Goal: Transaction & Acquisition: Complete application form

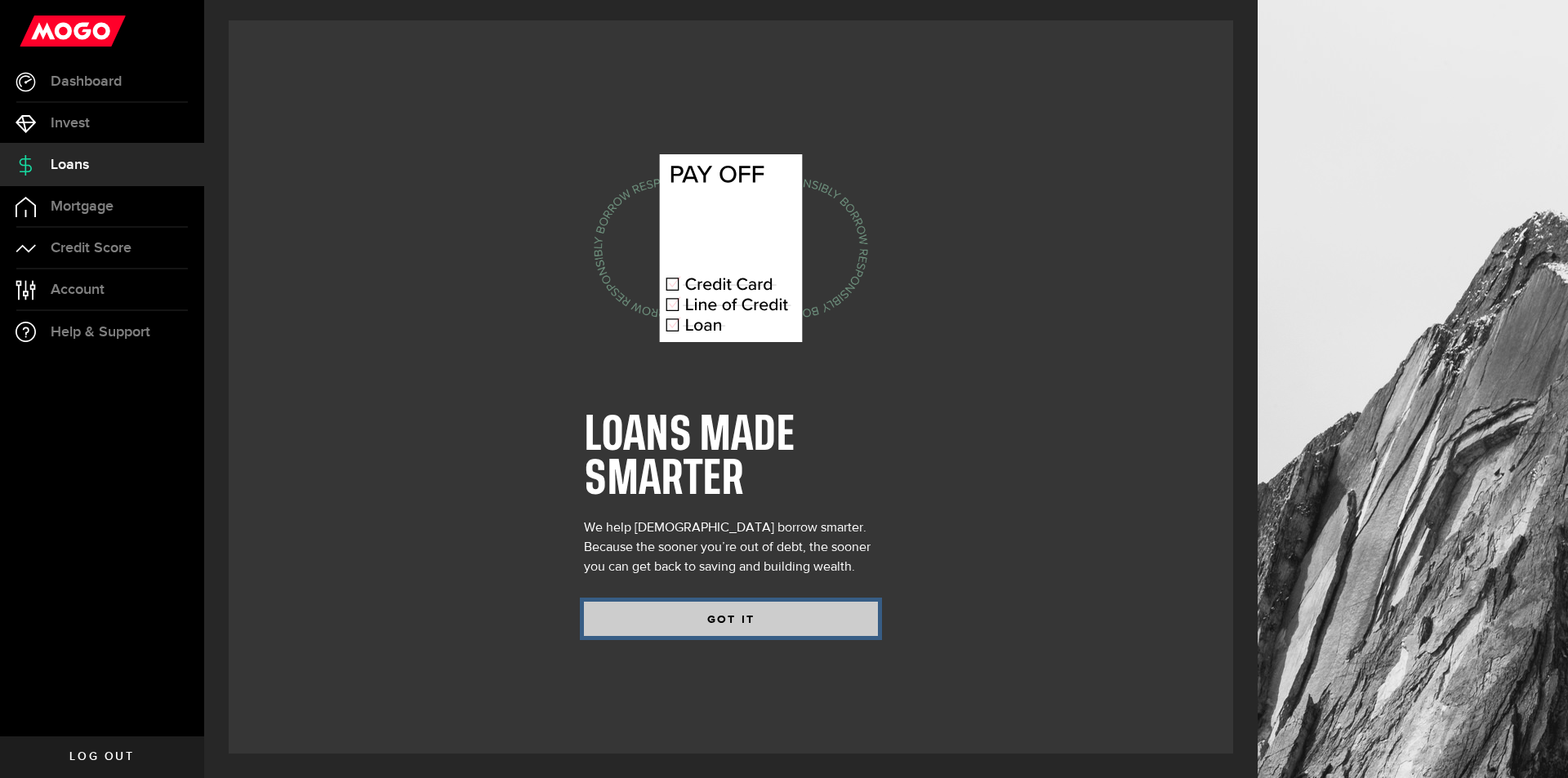
click at [784, 627] on button "GOT IT" at bounding box center [730, 619] width 294 height 34
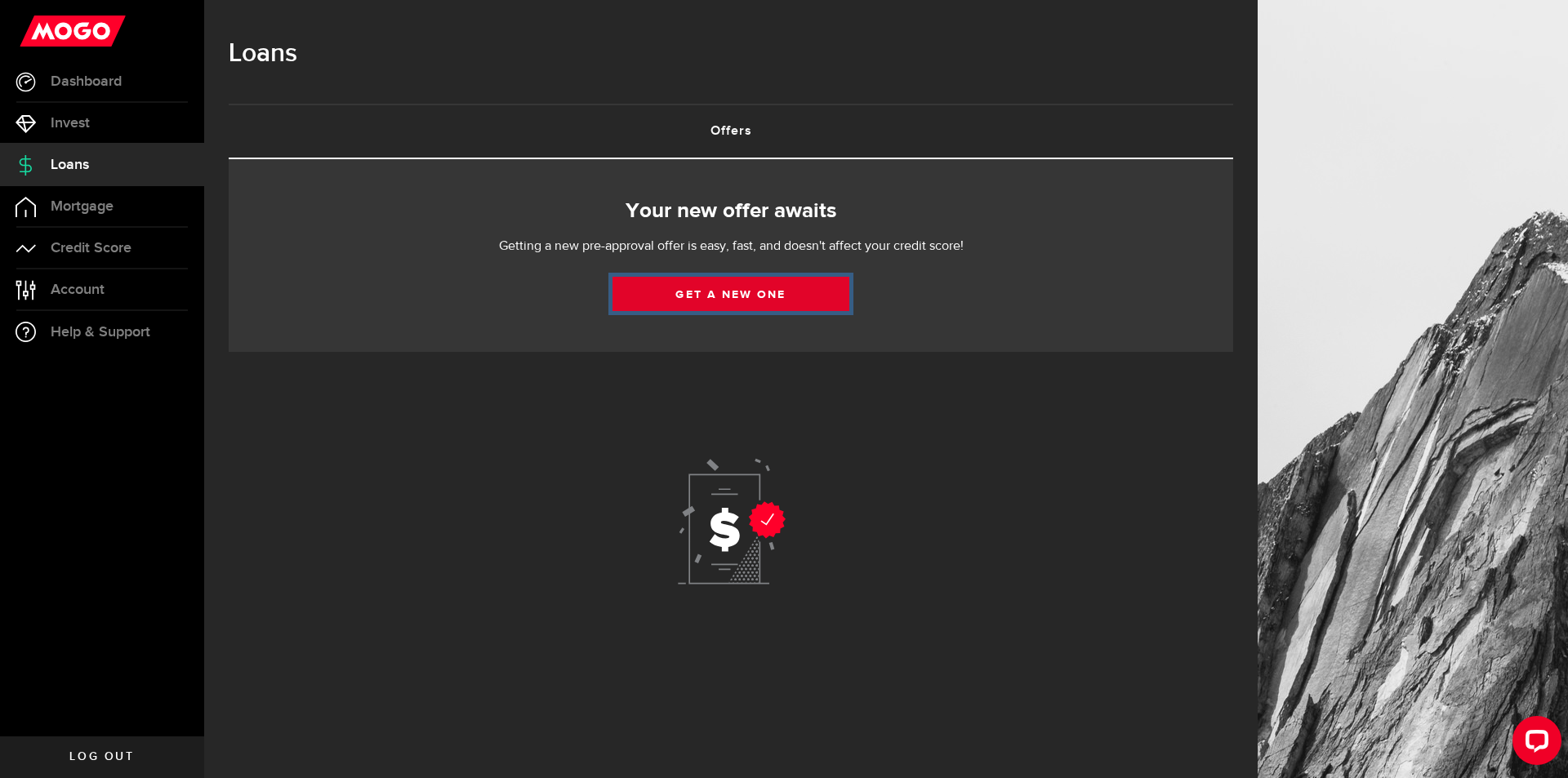
click at [772, 297] on link "Get a new one" at bounding box center [731, 294] width 237 height 34
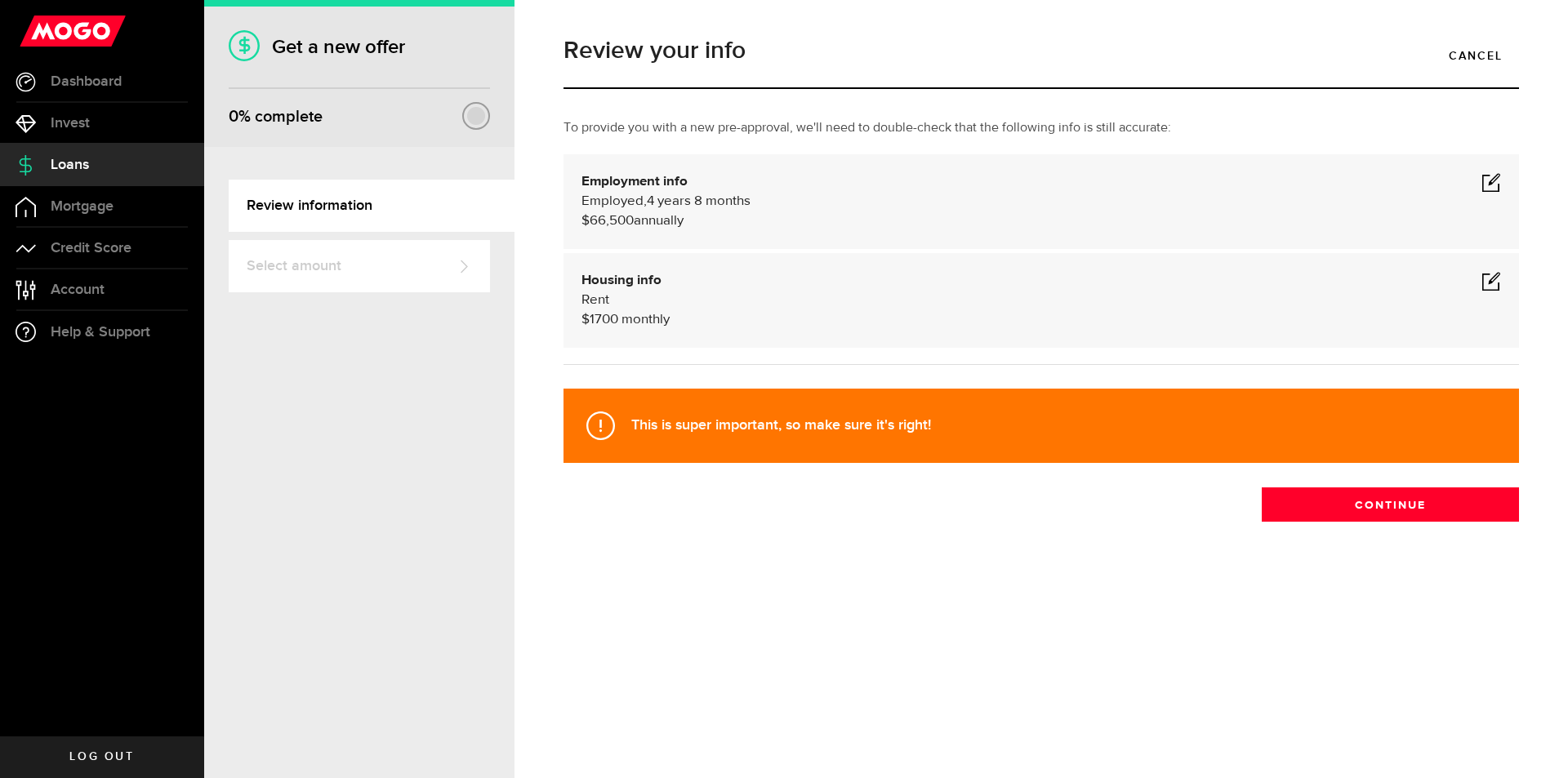
click at [1497, 276] on span at bounding box center [1491, 281] width 20 height 20
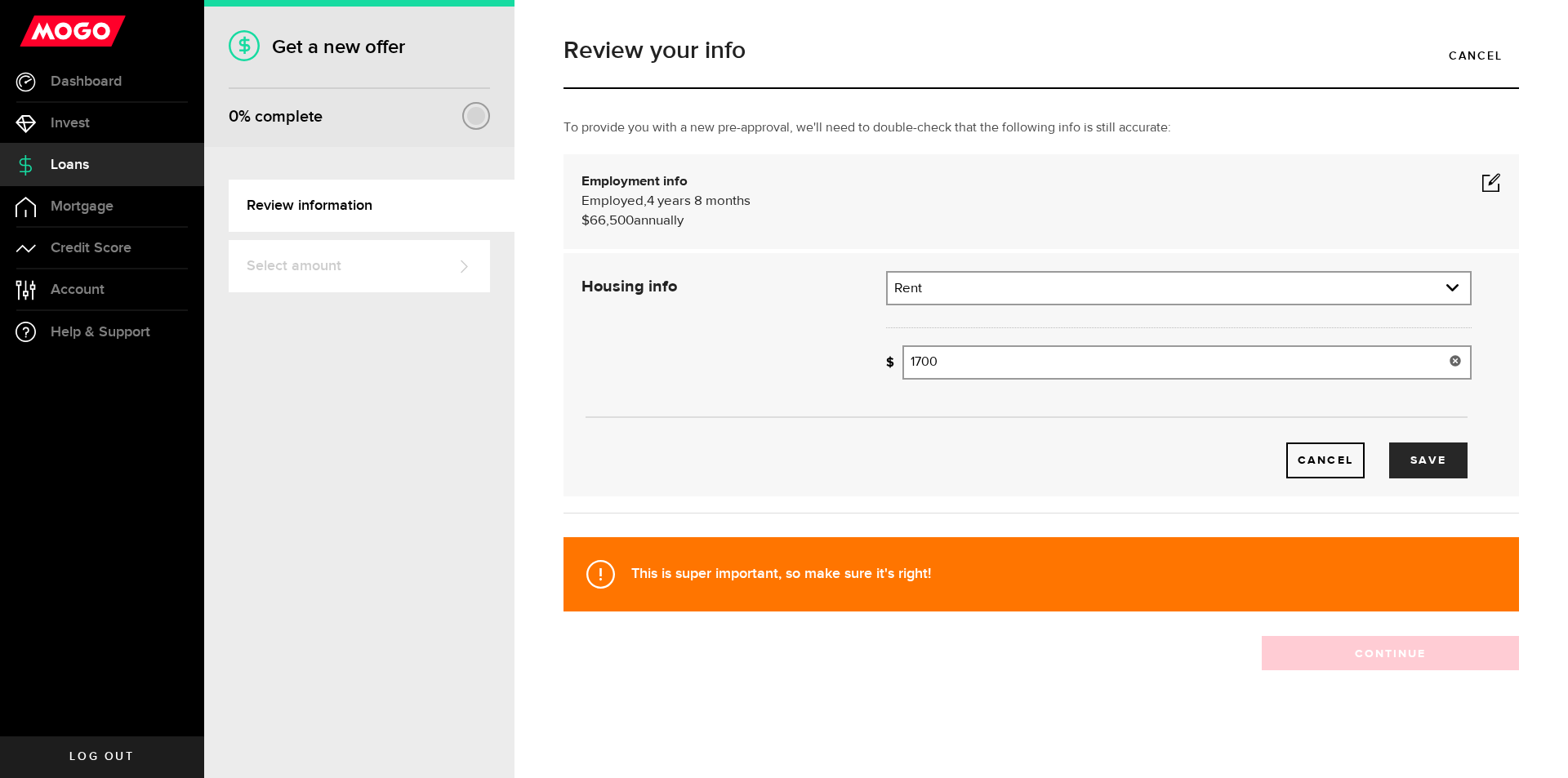
click at [987, 363] on input "1700" at bounding box center [1186, 363] width 569 height 34
type input "1,750"
click at [1436, 473] on button "Save" at bounding box center [1428, 460] width 79 height 36
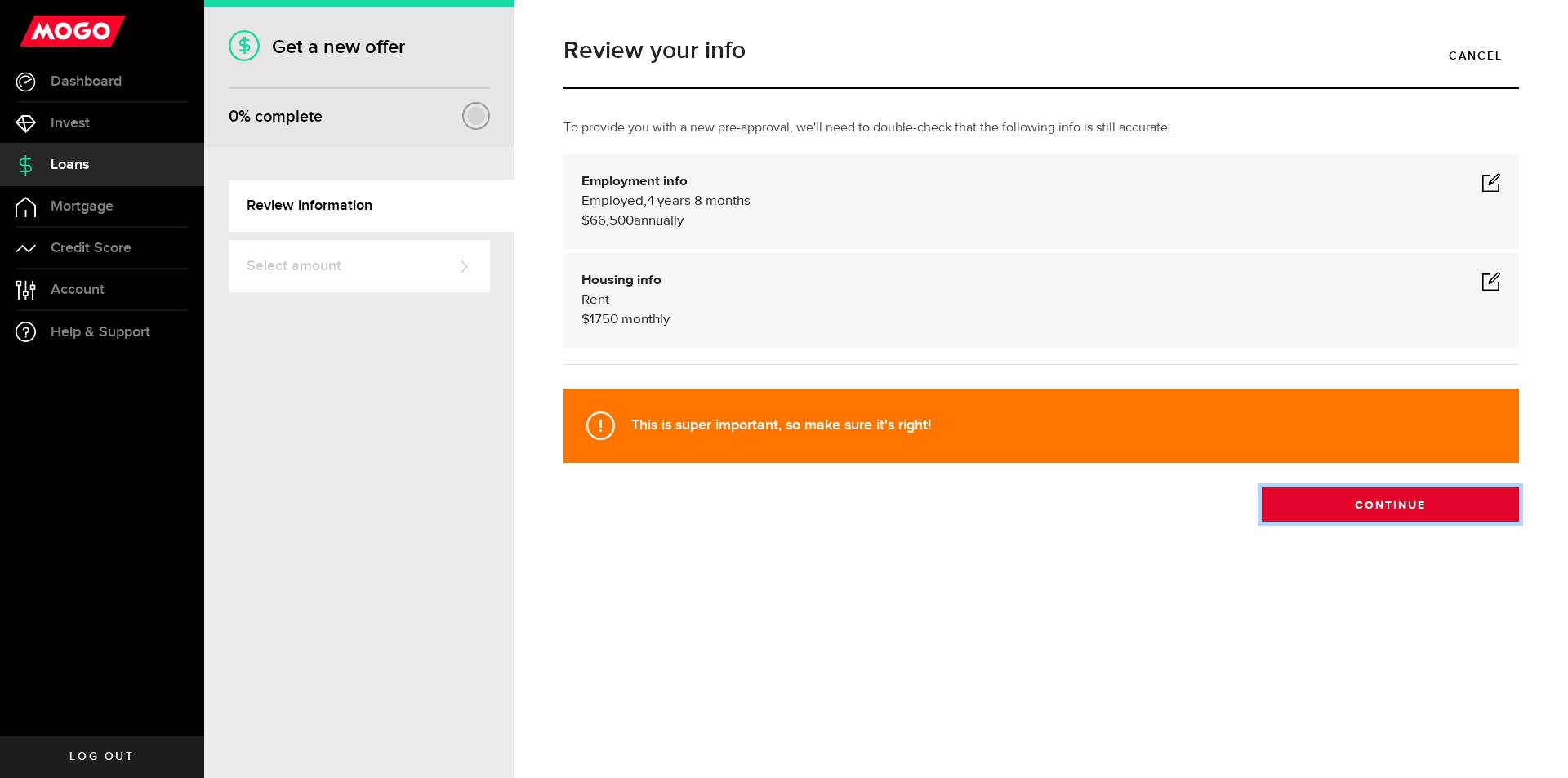
click at [1385, 505] on button "Continue" at bounding box center [1390, 504] width 257 height 34
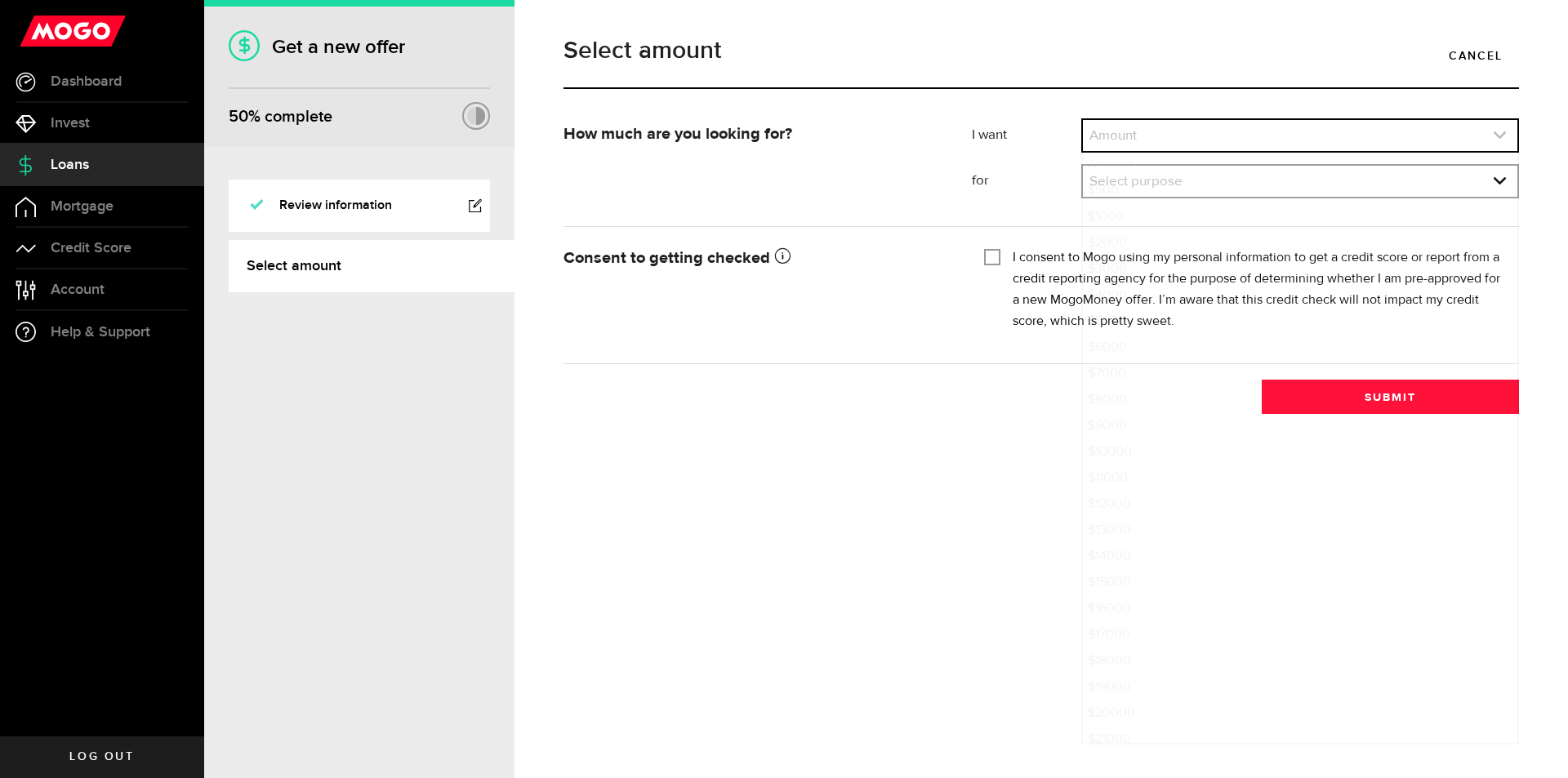
click at [1204, 139] on link "expand select" at bounding box center [1300, 135] width 434 height 31
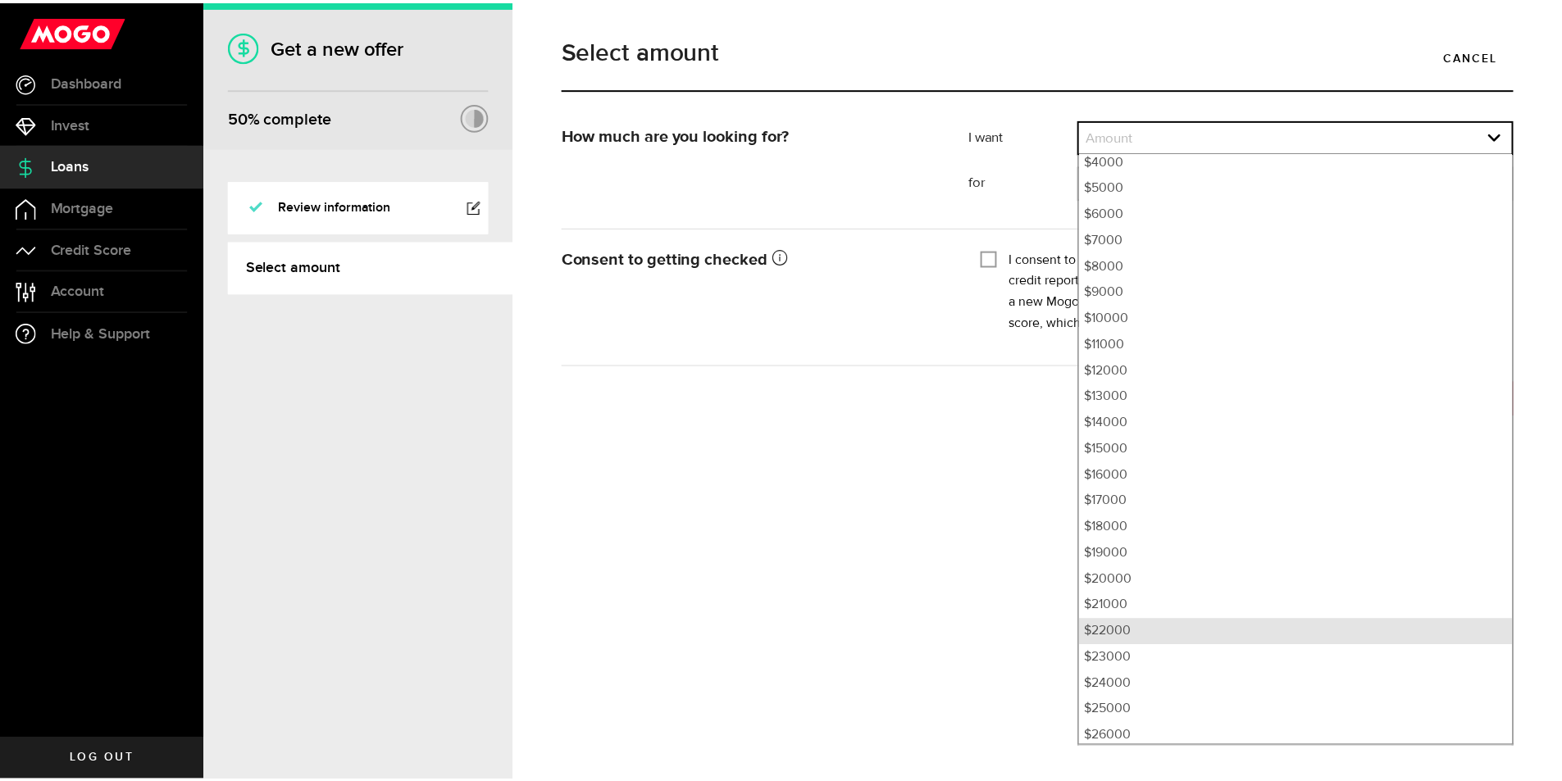
scroll to position [131, 0]
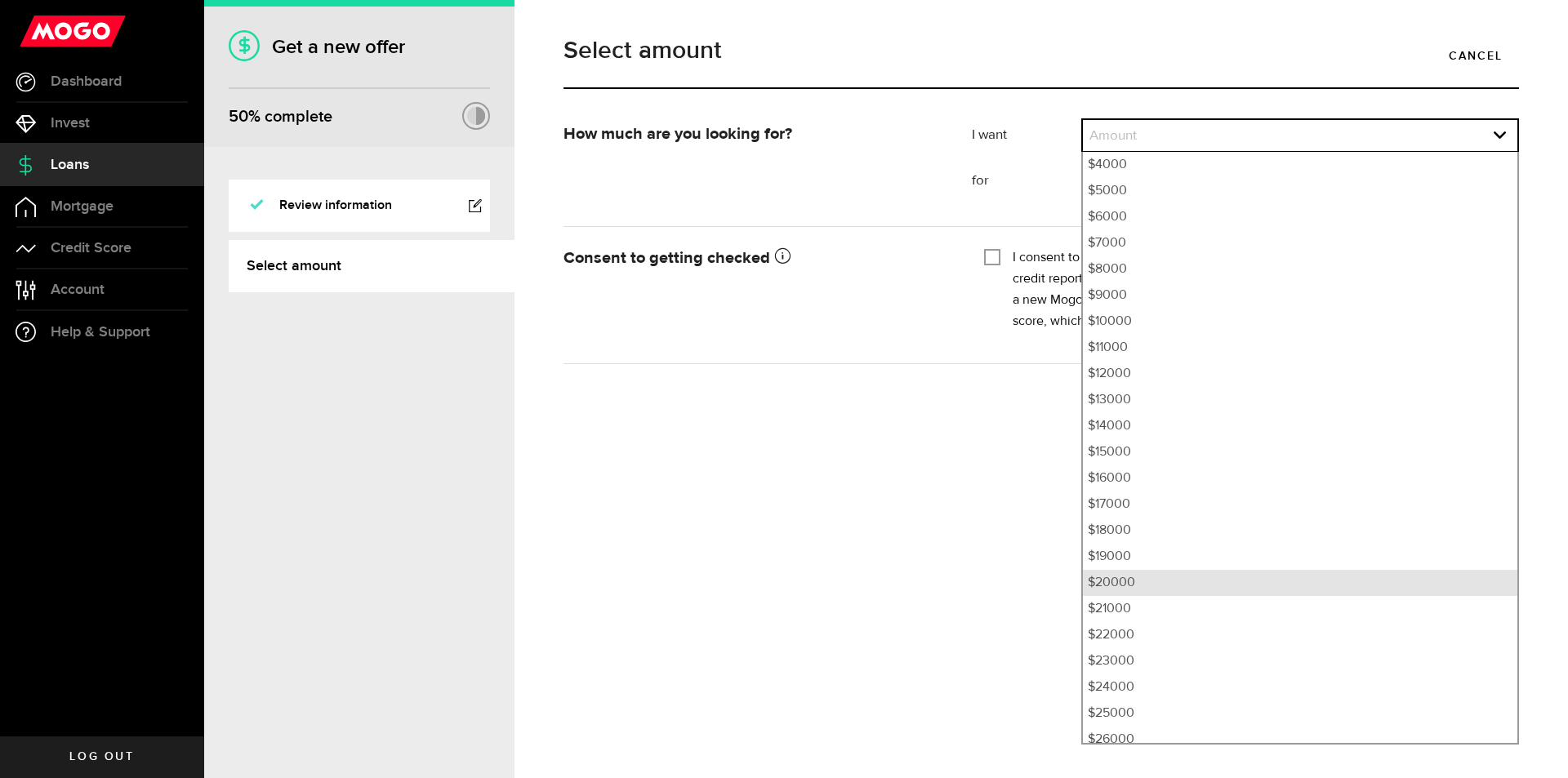
click at [1138, 586] on li "$20000" at bounding box center [1300, 583] width 434 height 26
select select "20000"
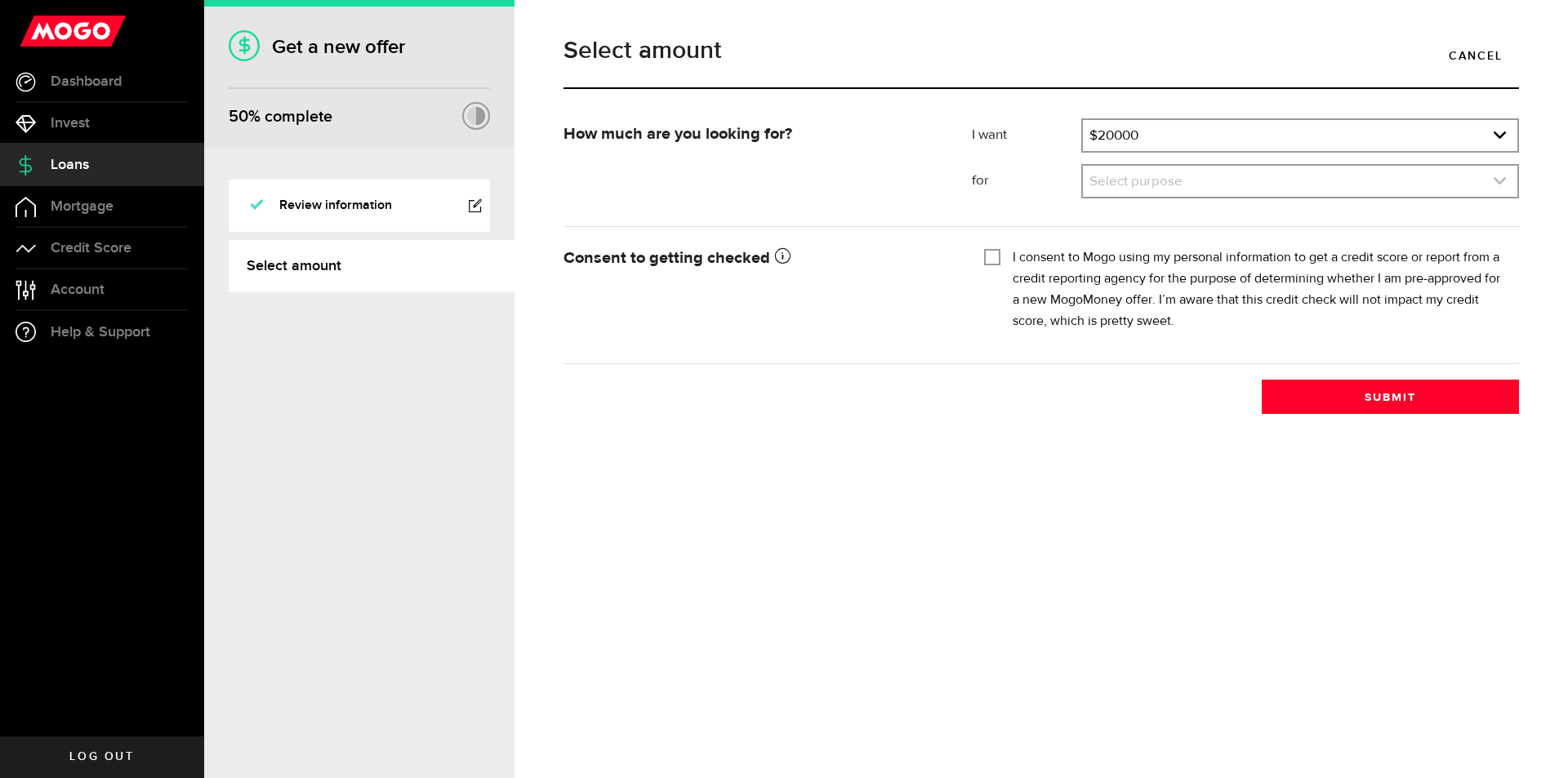
click at [1171, 184] on link "expand select" at bounding box center [1300, 180] width 434 height 31
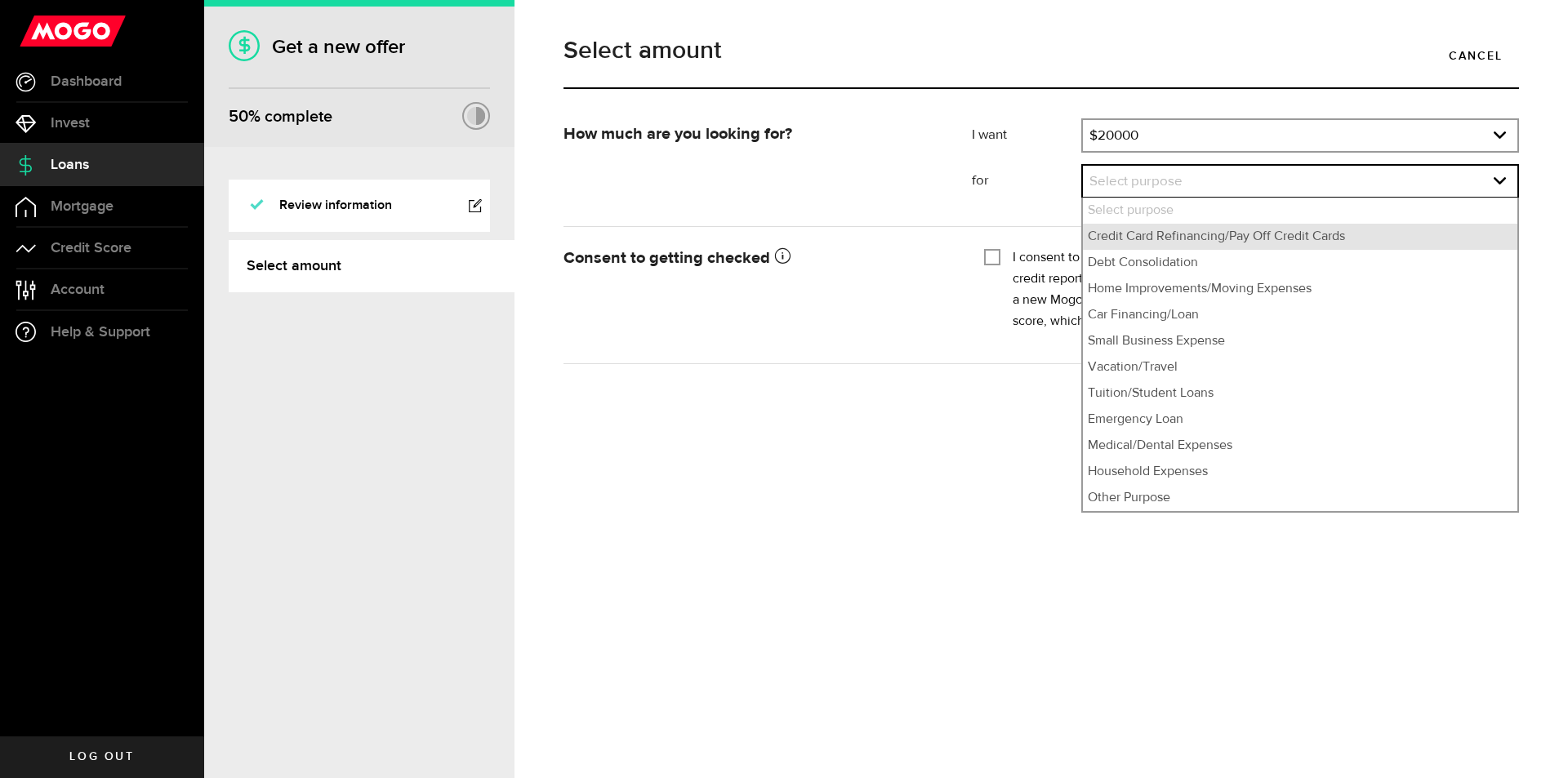
click at [1185, 240] on li "Credit Card Refinancing/Pay Off Credit Cards" at bounding box center [1300, 237] width 434 height 26
select select "Credit Card Refinancing/Pay Off Credit Cards"
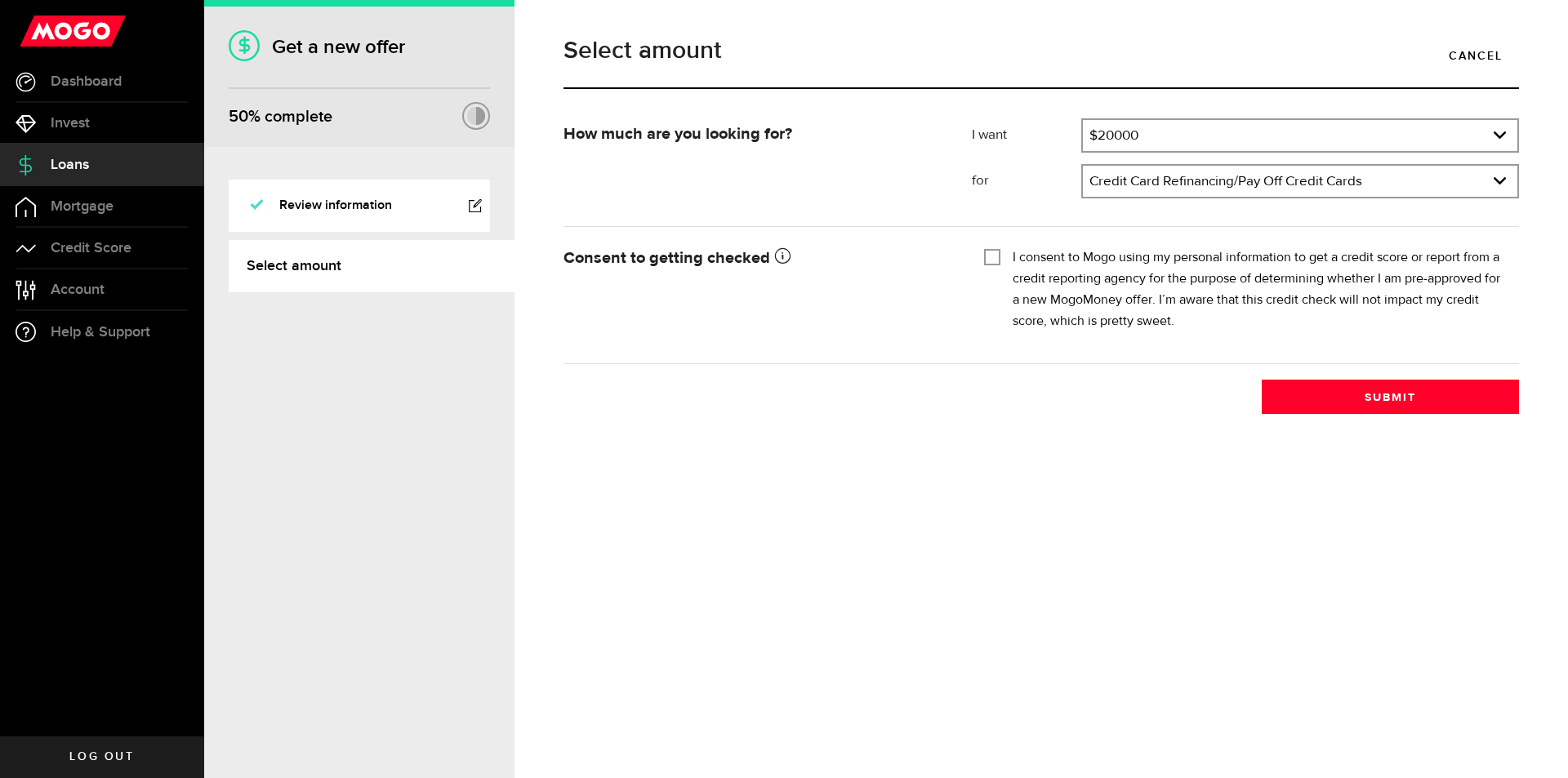
click at [993, 256] on input "I consent to Mogo using my personal information to get a credit score or report…" at bounding box center [992, 255] width 16 height 16
checkbox input "true"
click at [1330, 394] on button "Submit" at bounding box center [1390, 396] width 257 height 34
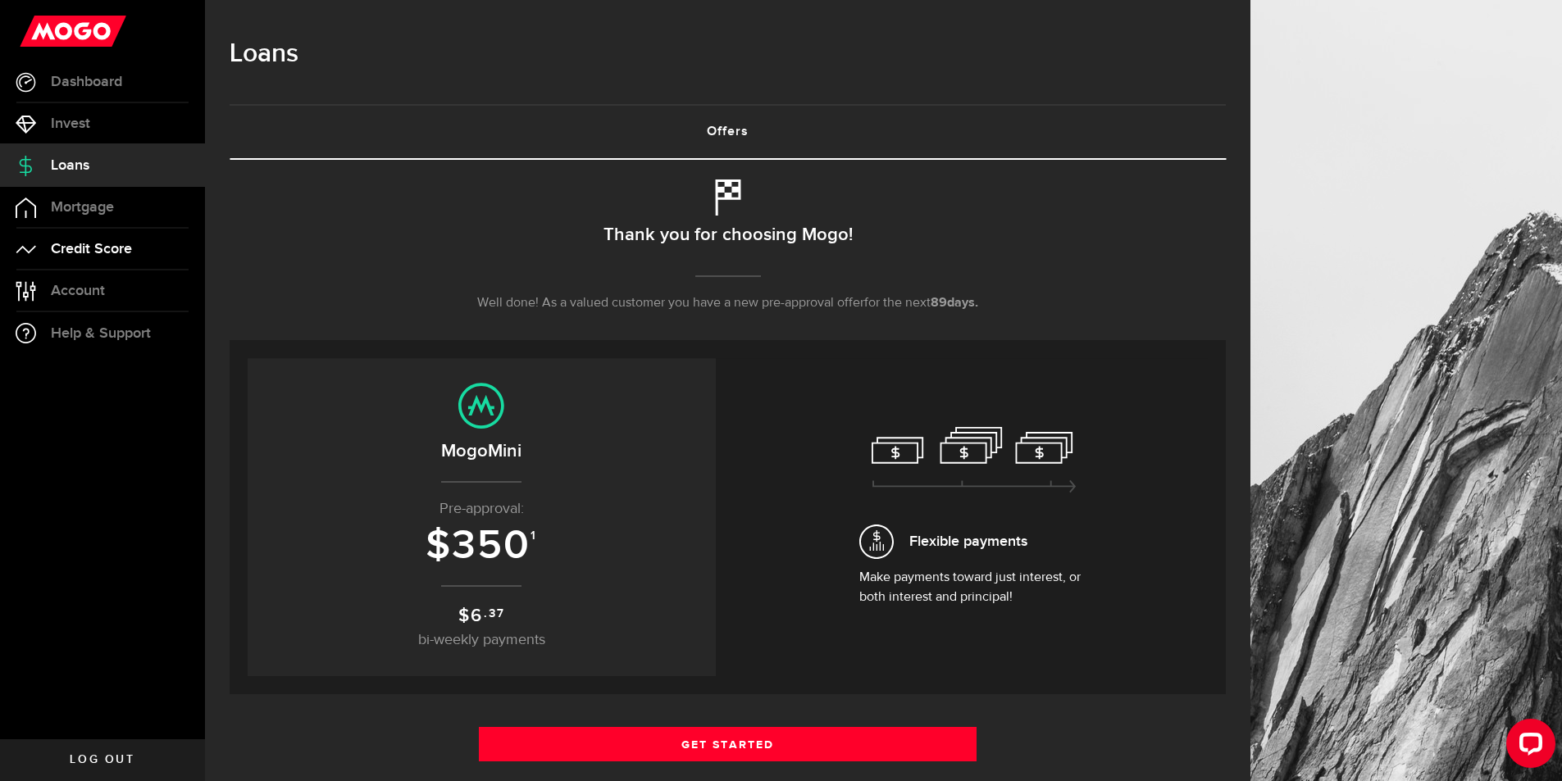
click at [56, 239] on link "Credit Score" at bounding box center [102, 249] width 205 height 41
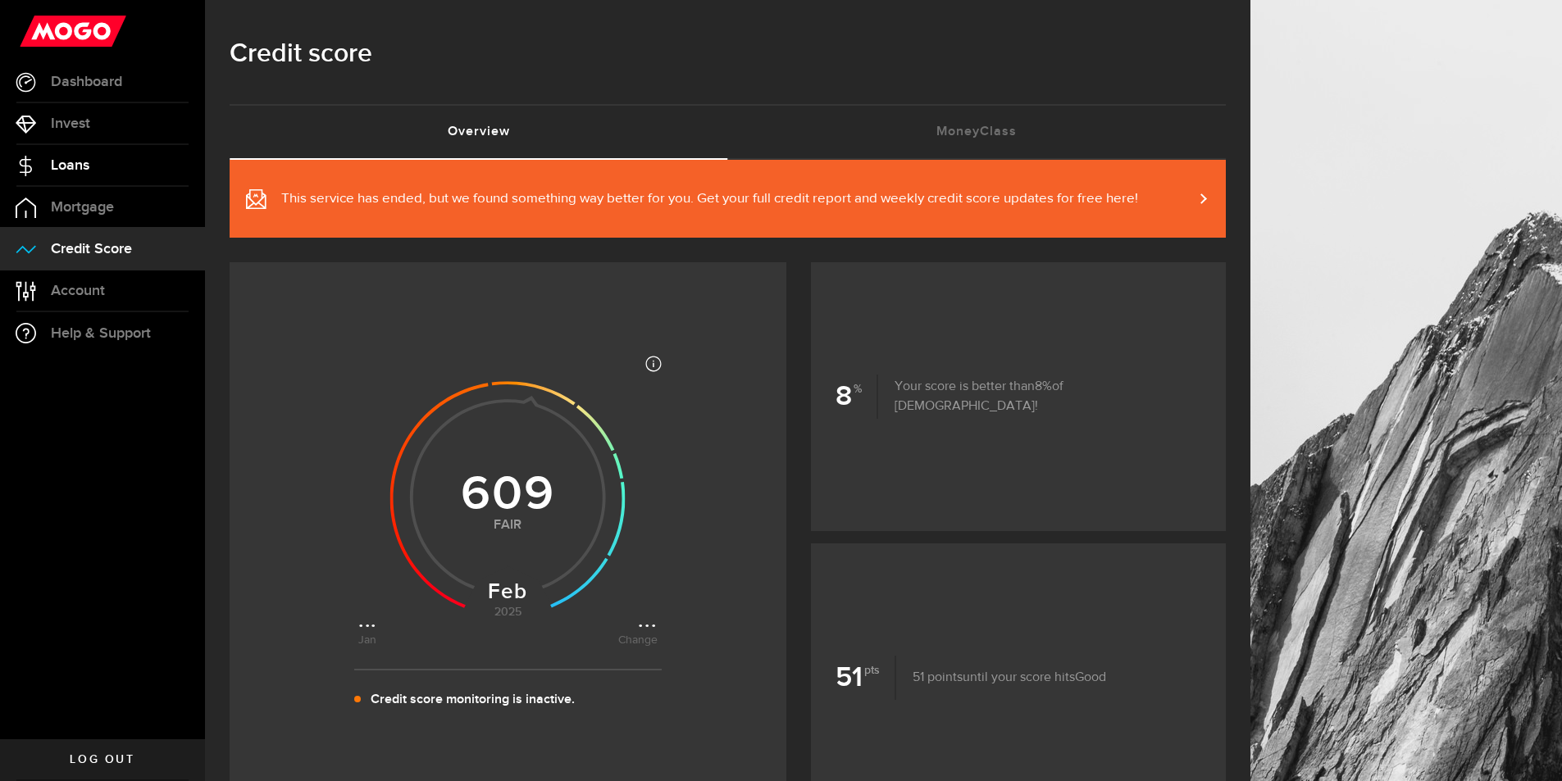
click at [88, 158] on span "Loans" at bounding box center [70, 165] width 39 height 15
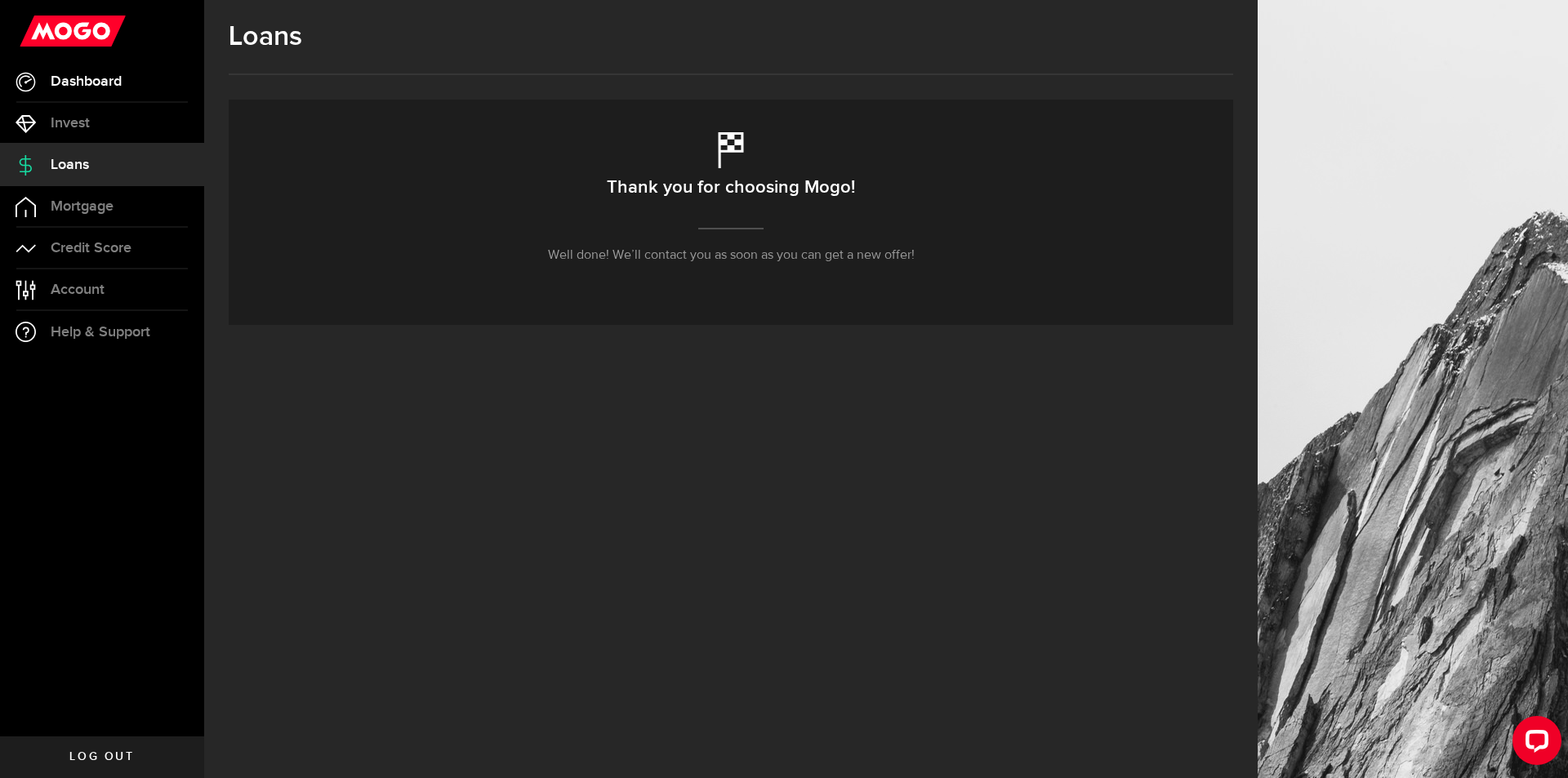
click at [126, 86] on link "Dashboard" at bounding box center [102, 81] width 204 height 41
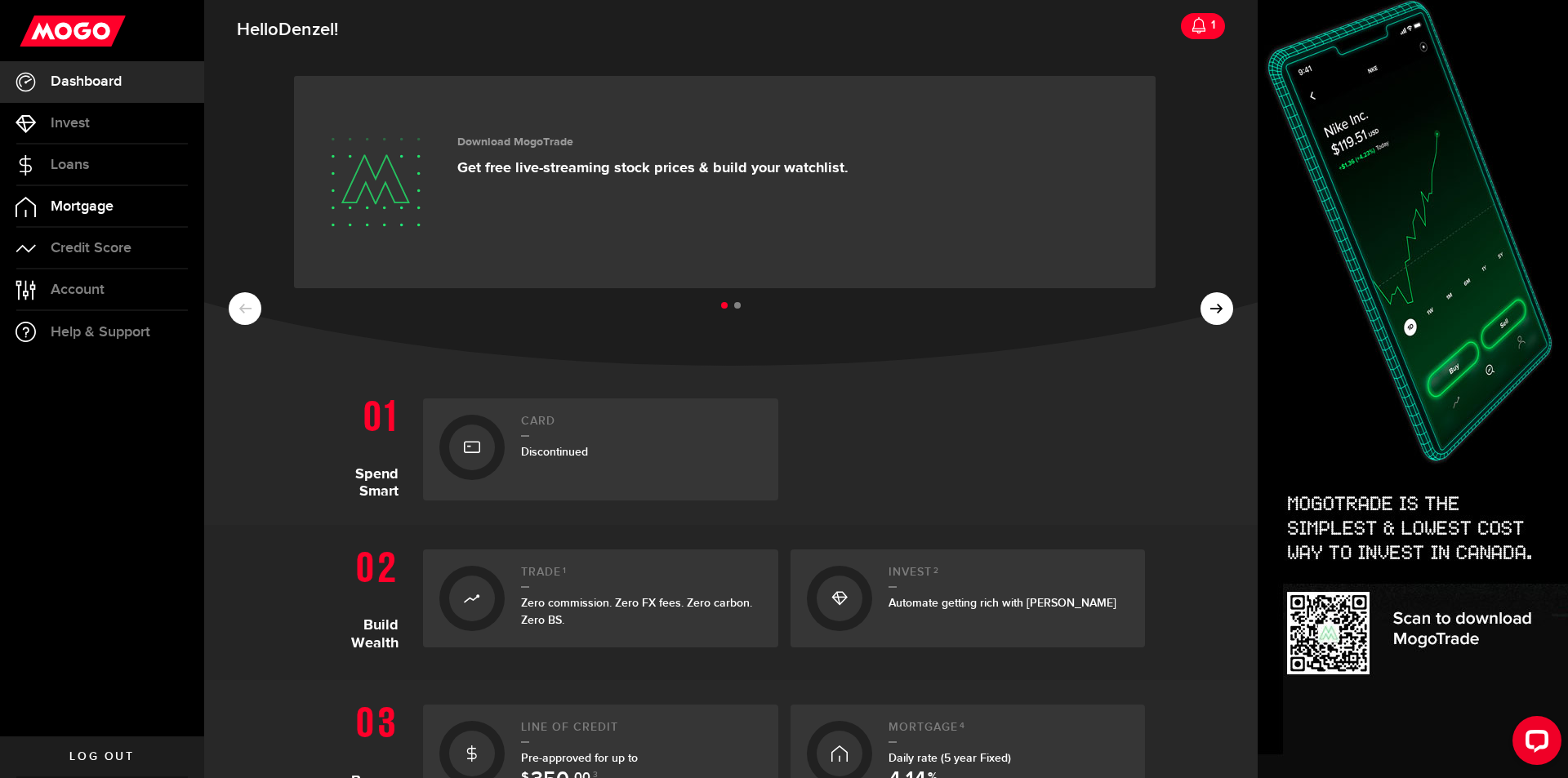
click at [109, 204] on span "Mortgage" at bounding box center [82, 206] width 63 height 15
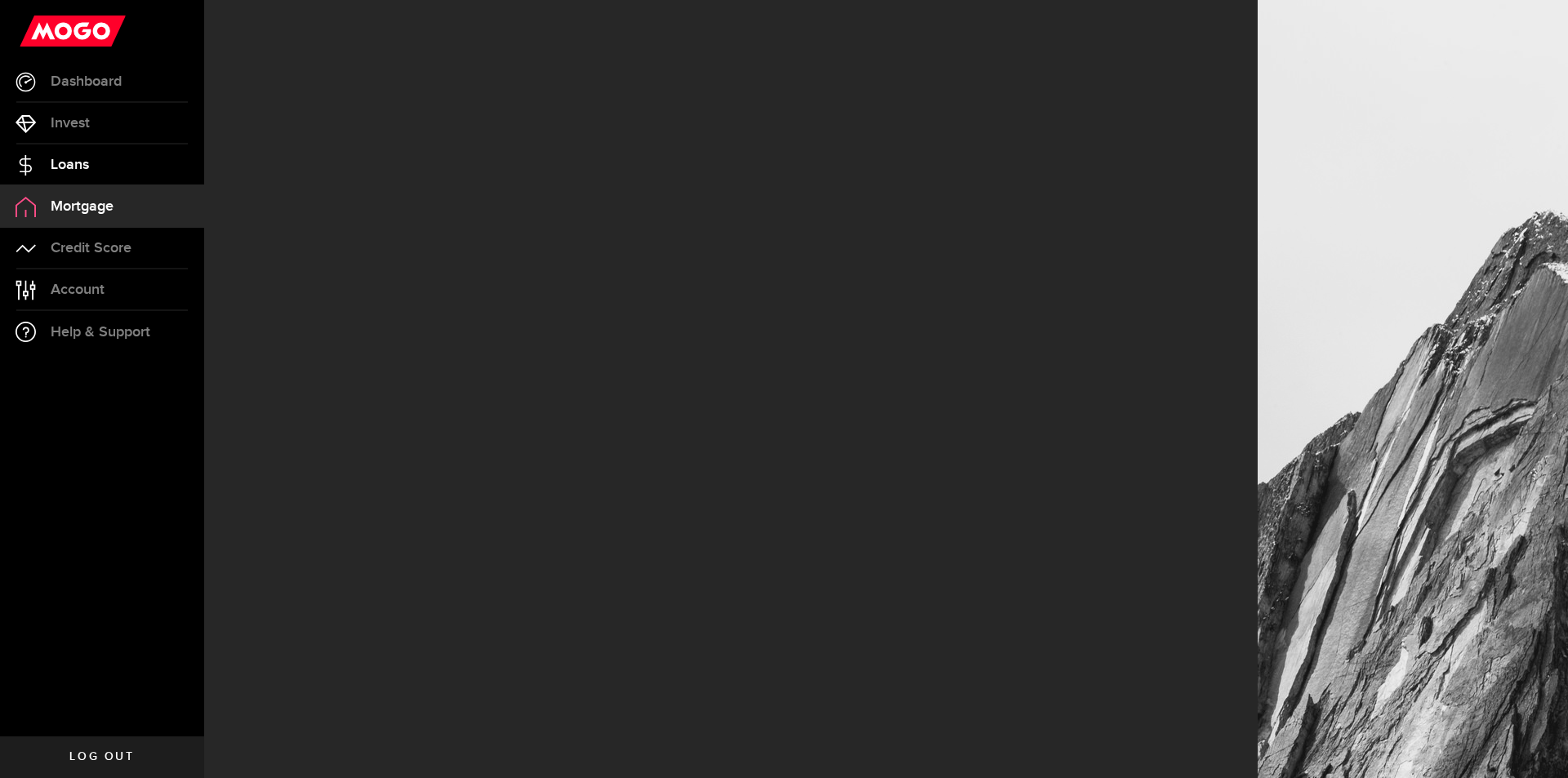
click at [107, 170] on link "Loans" at bounding box center [102, 164] width 204 height 41
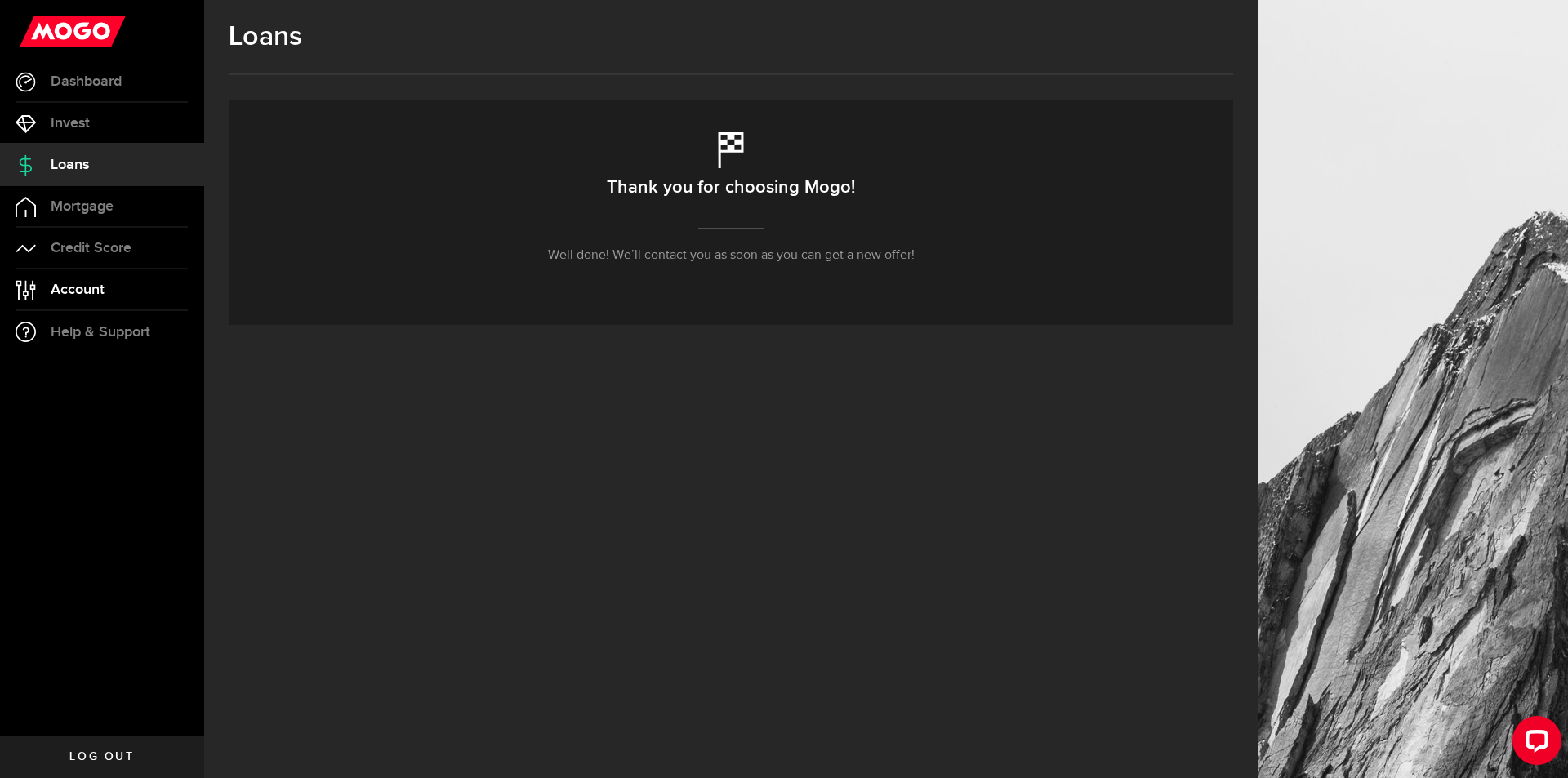
click at [96, 291] on span "Account" at bounding box center [78, 290] width 54 height 15
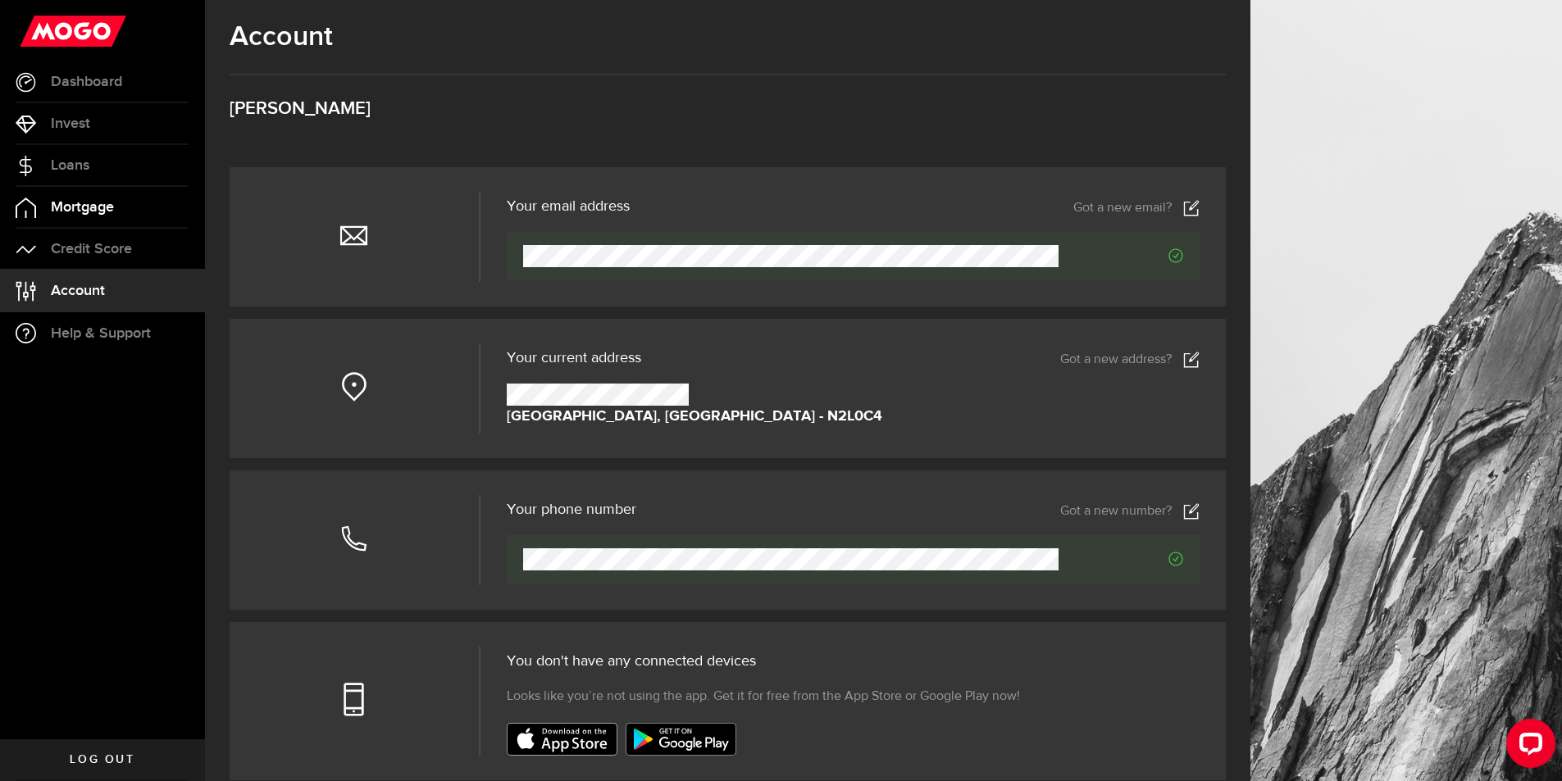
click at [110, 216] on link "Mortgage" at bounding box center [102, 207] width 205 height 41
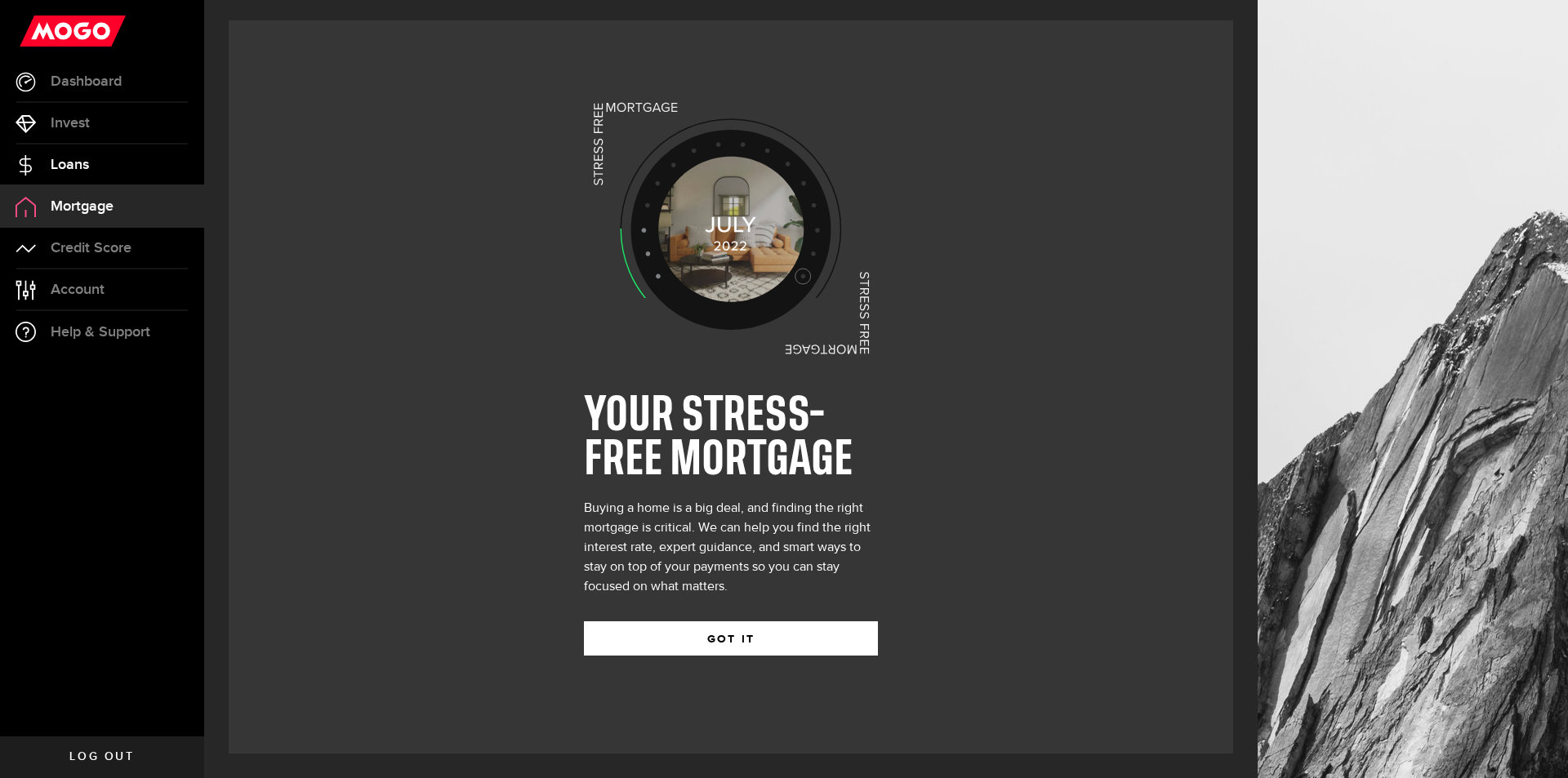
click at [96, 172] on link "Loans" at bounding box center [102, 164] width 204 height 41
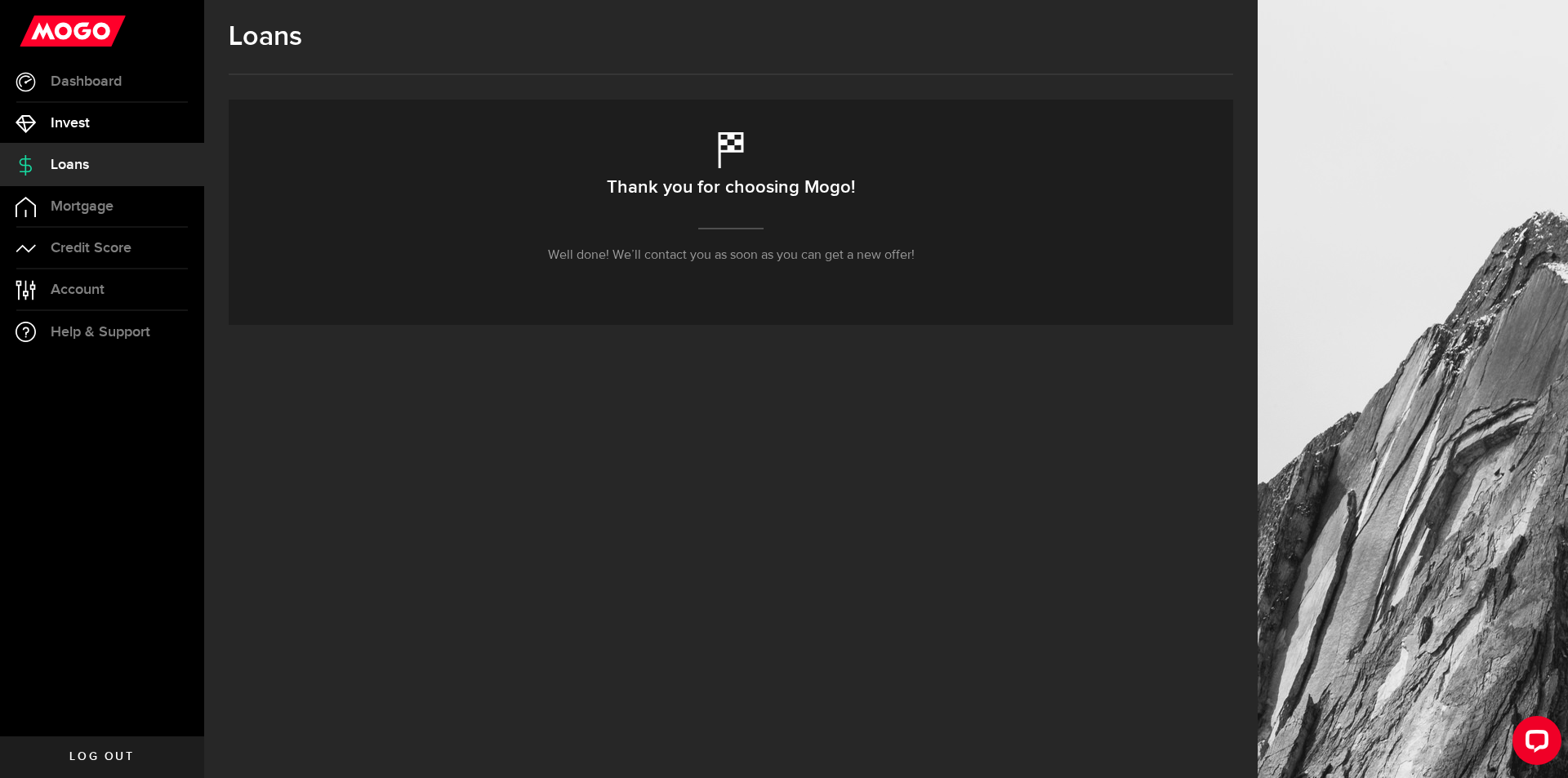
click at [90, 133] on link "Invest" at bounding box center [102, 123] width 204 height 41
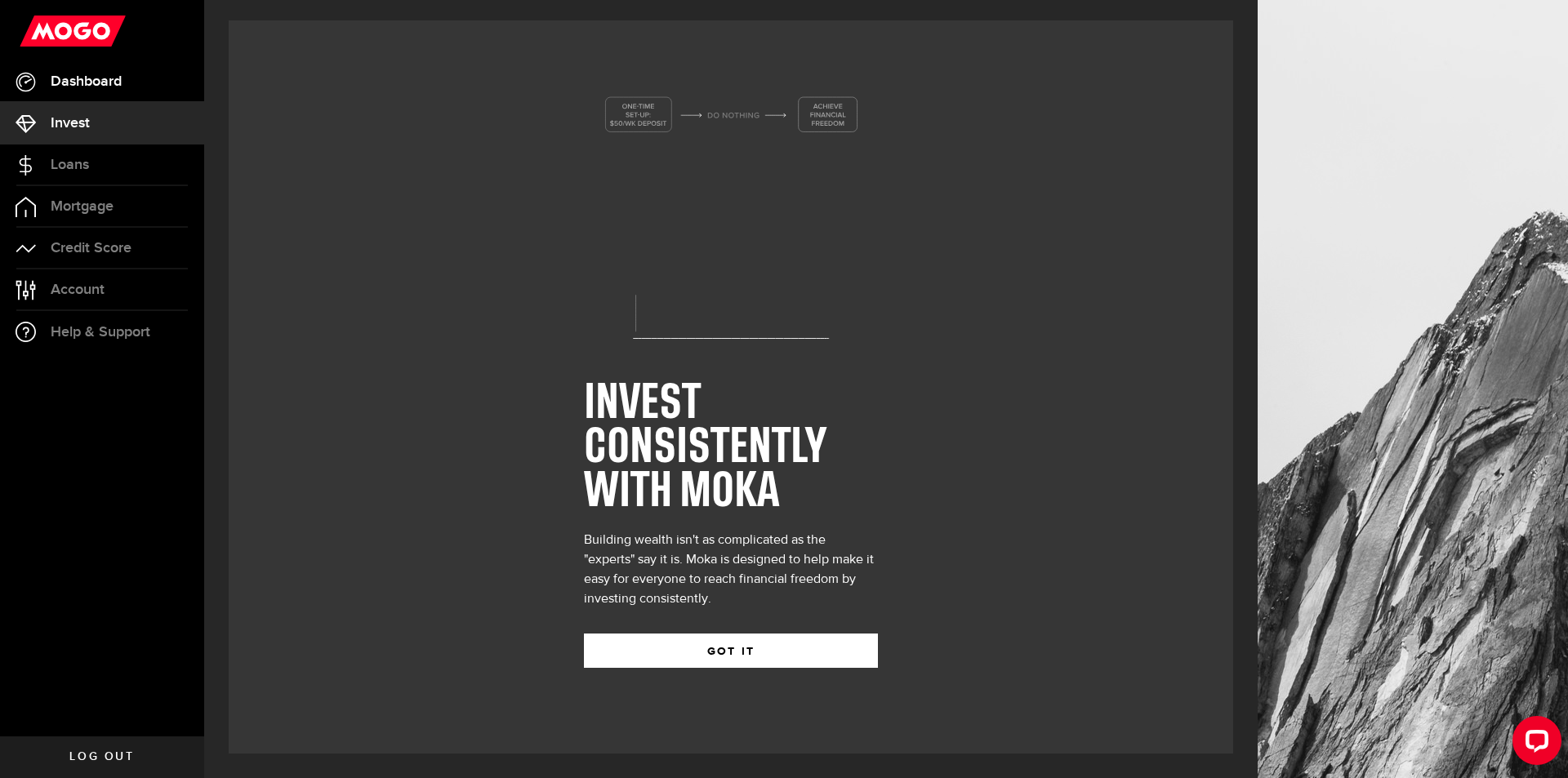
click at [109, 76] on span "Dashboard" at bounding box center [86, 82] width 71 height 15
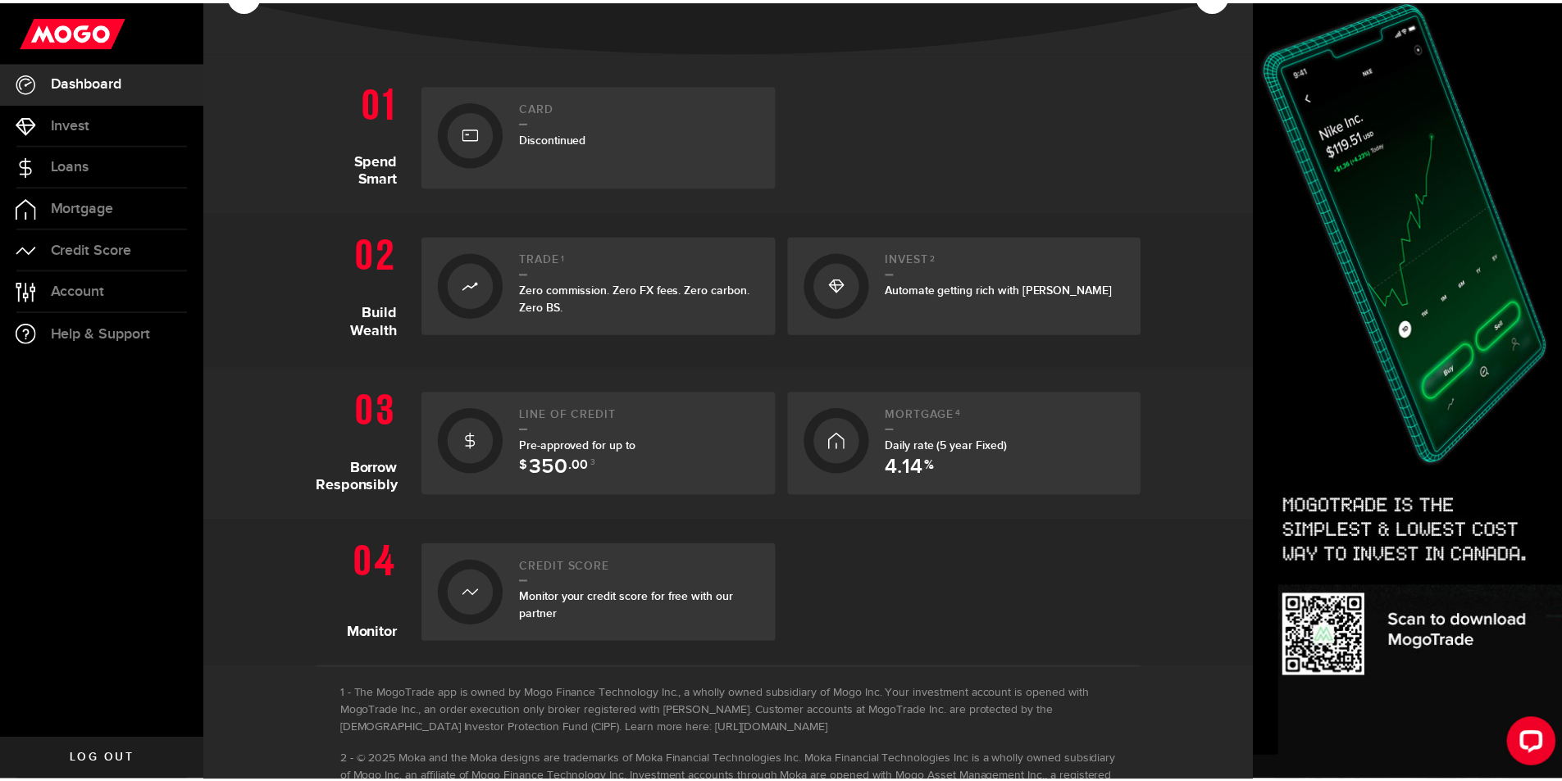
scroll to position [328, 0]
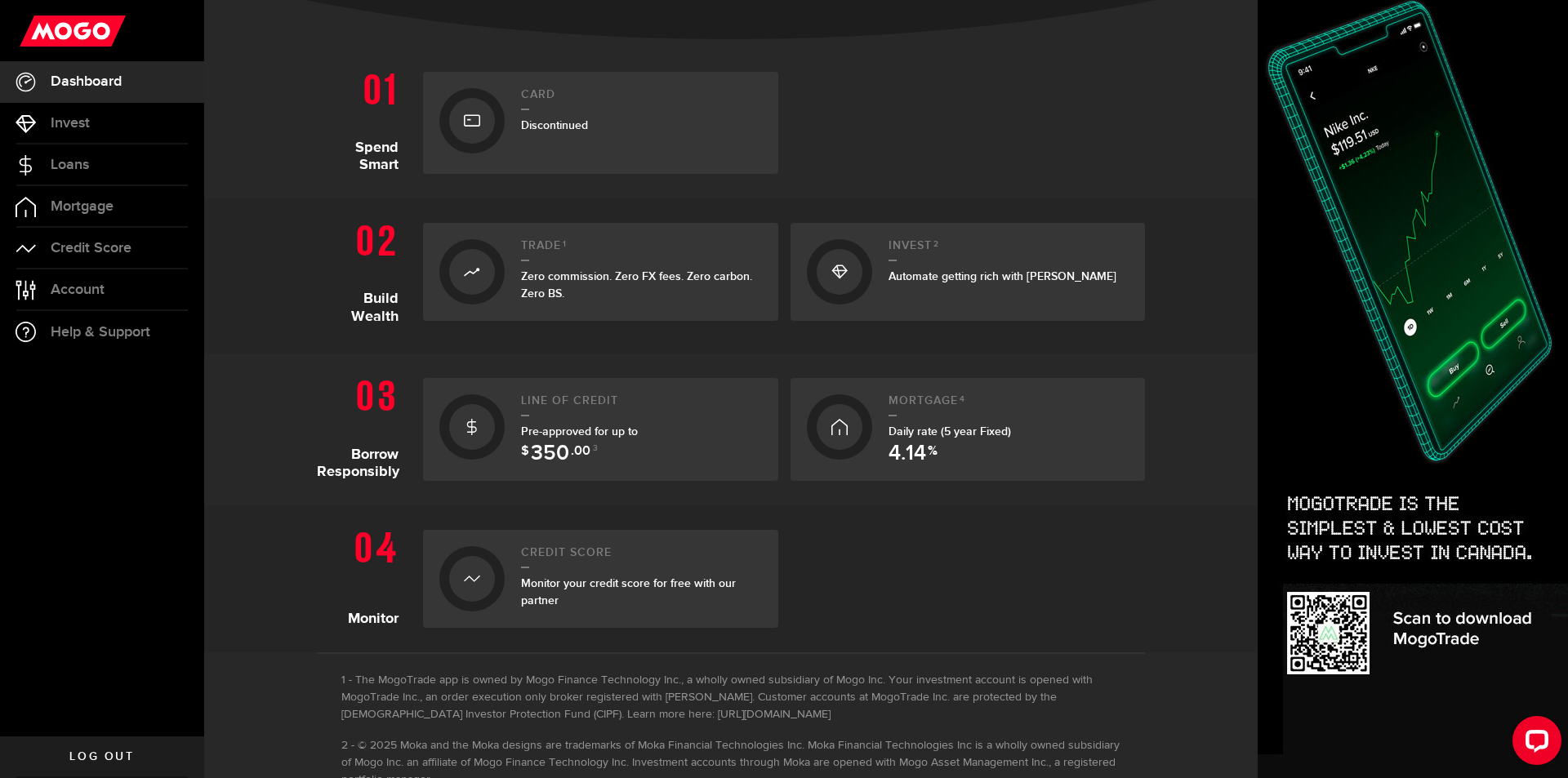
click at [643, 441] on div "Pre-approved for up to $ 350 .00 3" at bounding box center [642, 440] width 241 height 34
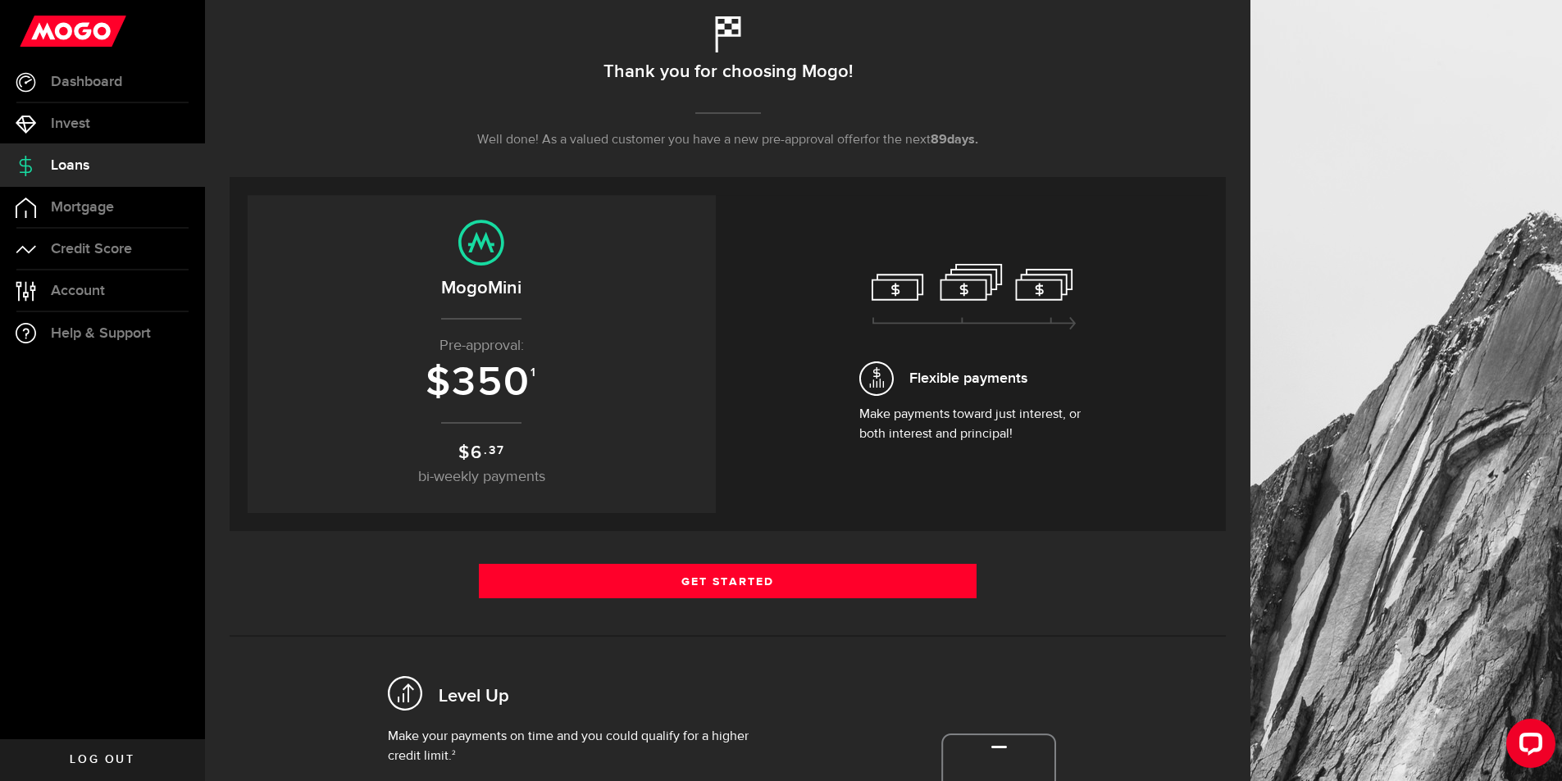
scroll to position [164, 0]
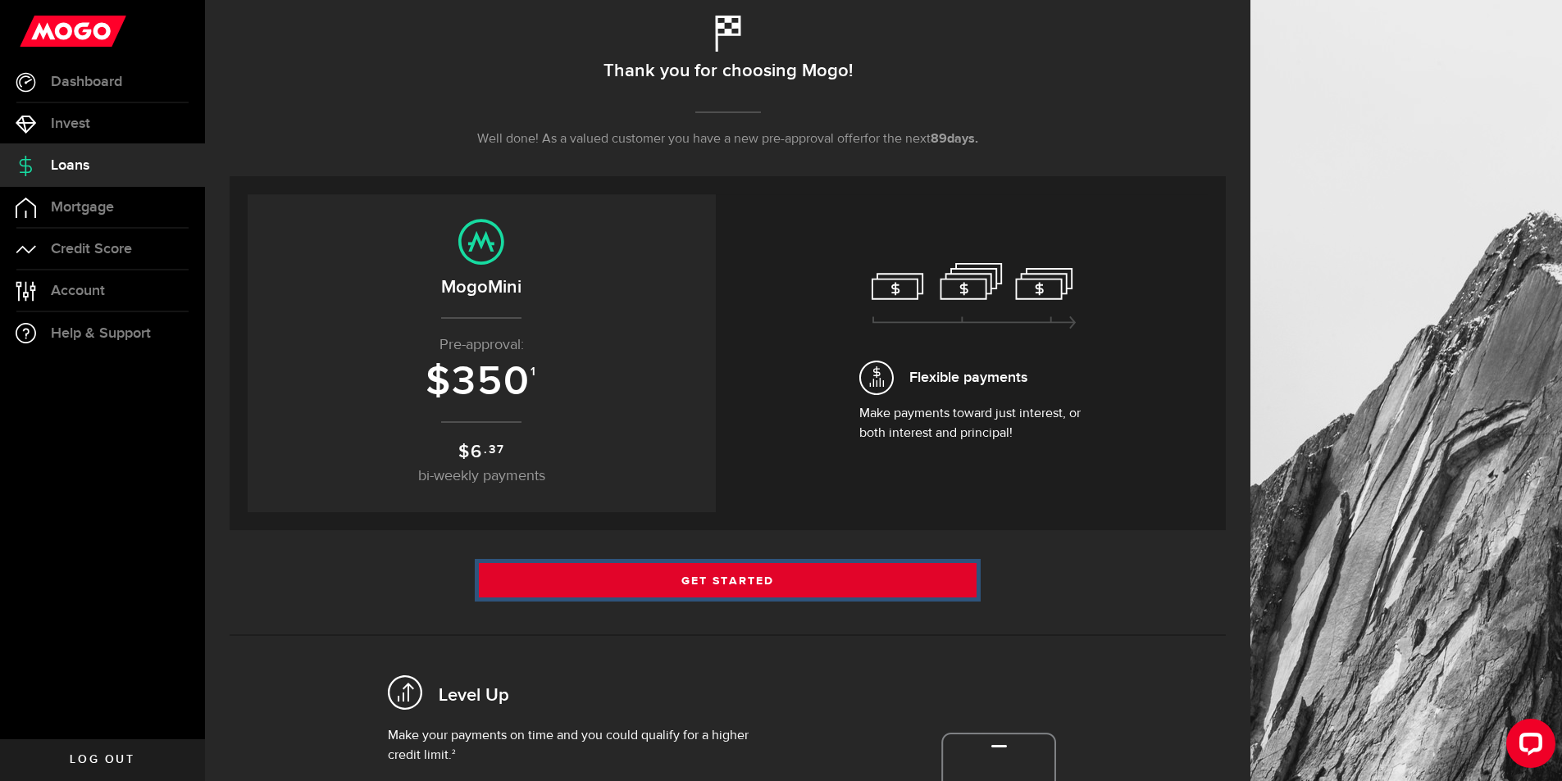
click at [780, 582] on link "Get Started" at bounding box center [728, 580] width 498 height 34
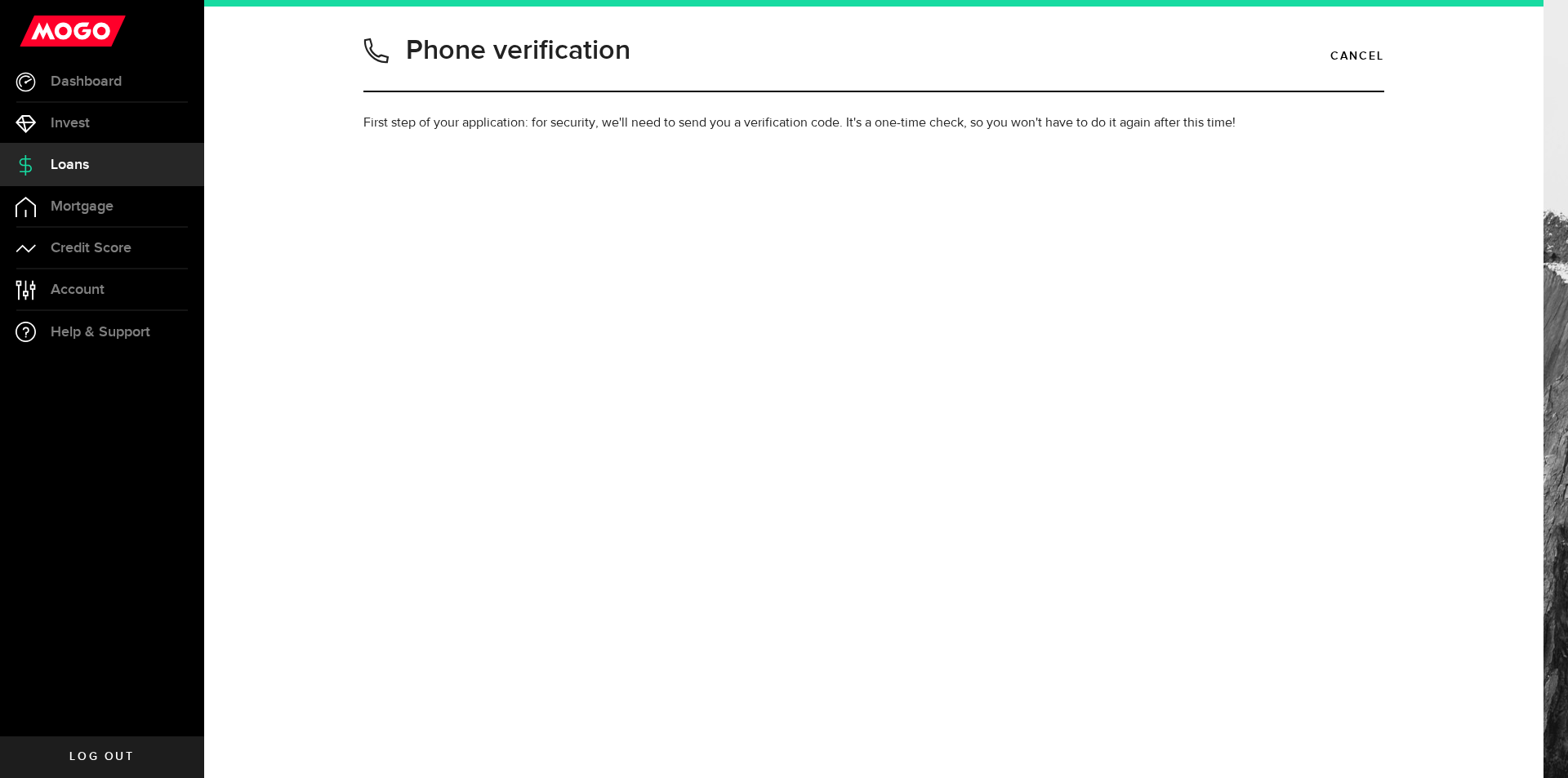
type input "2263383641"
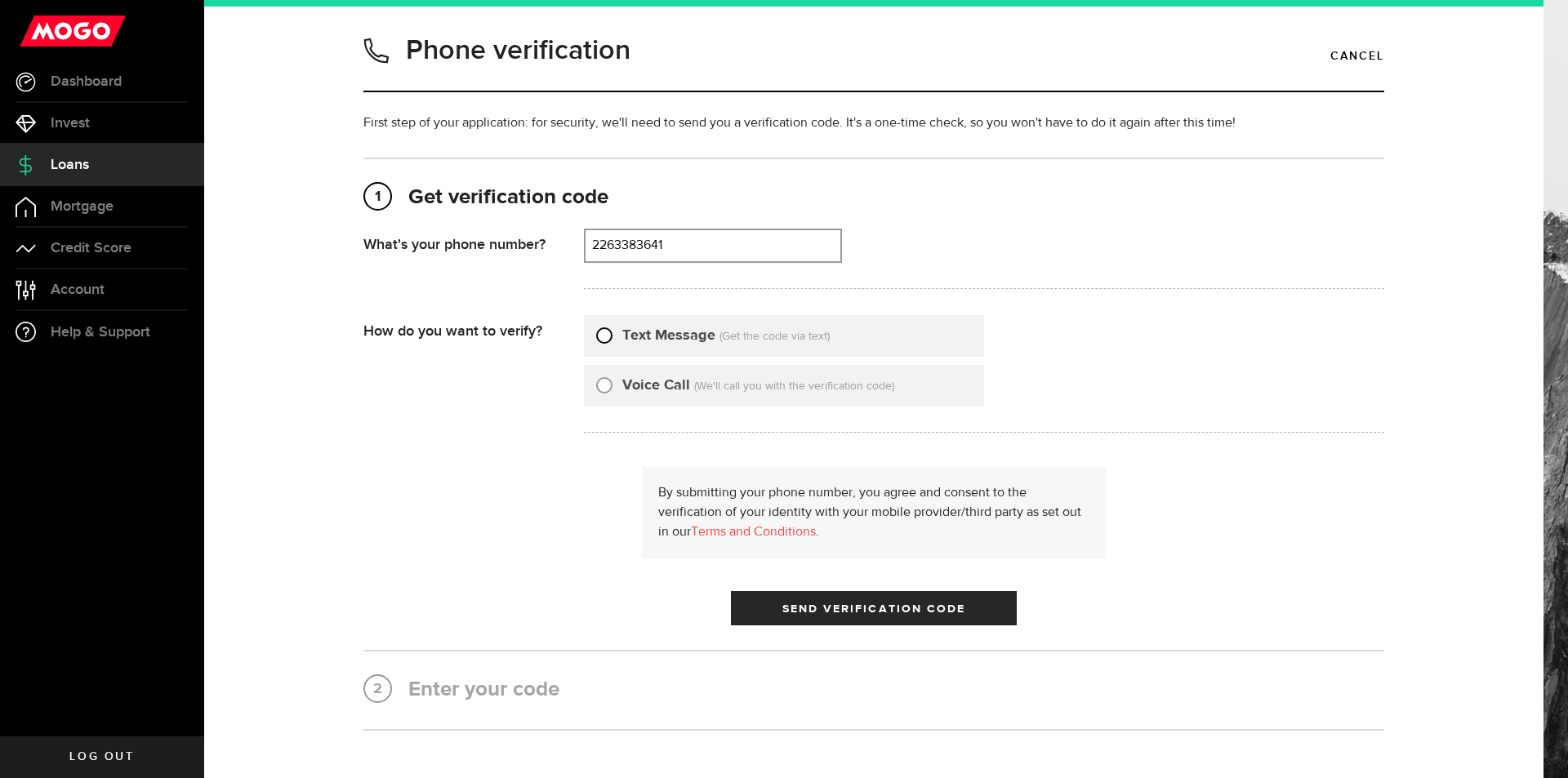
click at [601, 336] on input "Text Message" at bounding box center [604, 333] width 16 height 16
radio input "true"
click at [823, 607] on span "Send Verification Code" at bounding box center [874, 609] width 183 height 11
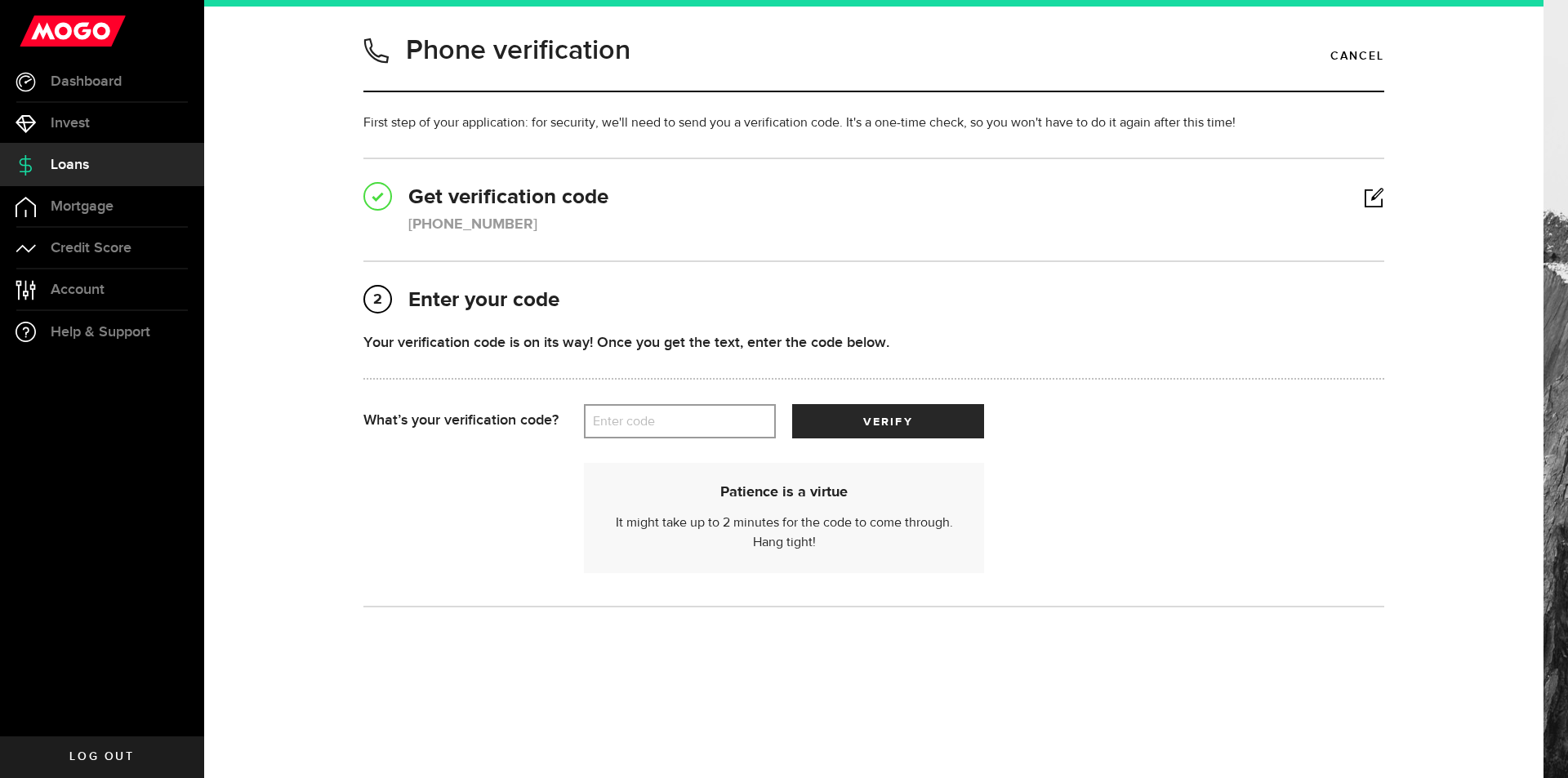
click at [682, 425] on label "Enter code" at bounding box center [679, 422] width 192 height 34
click at [682, 425] on input "Enter code" at bounding box center [679, 421] width 192 height 34
type input "30299"
click at [792, 404] on button "verify" at bounding box center [888, 421] width 192 height 34
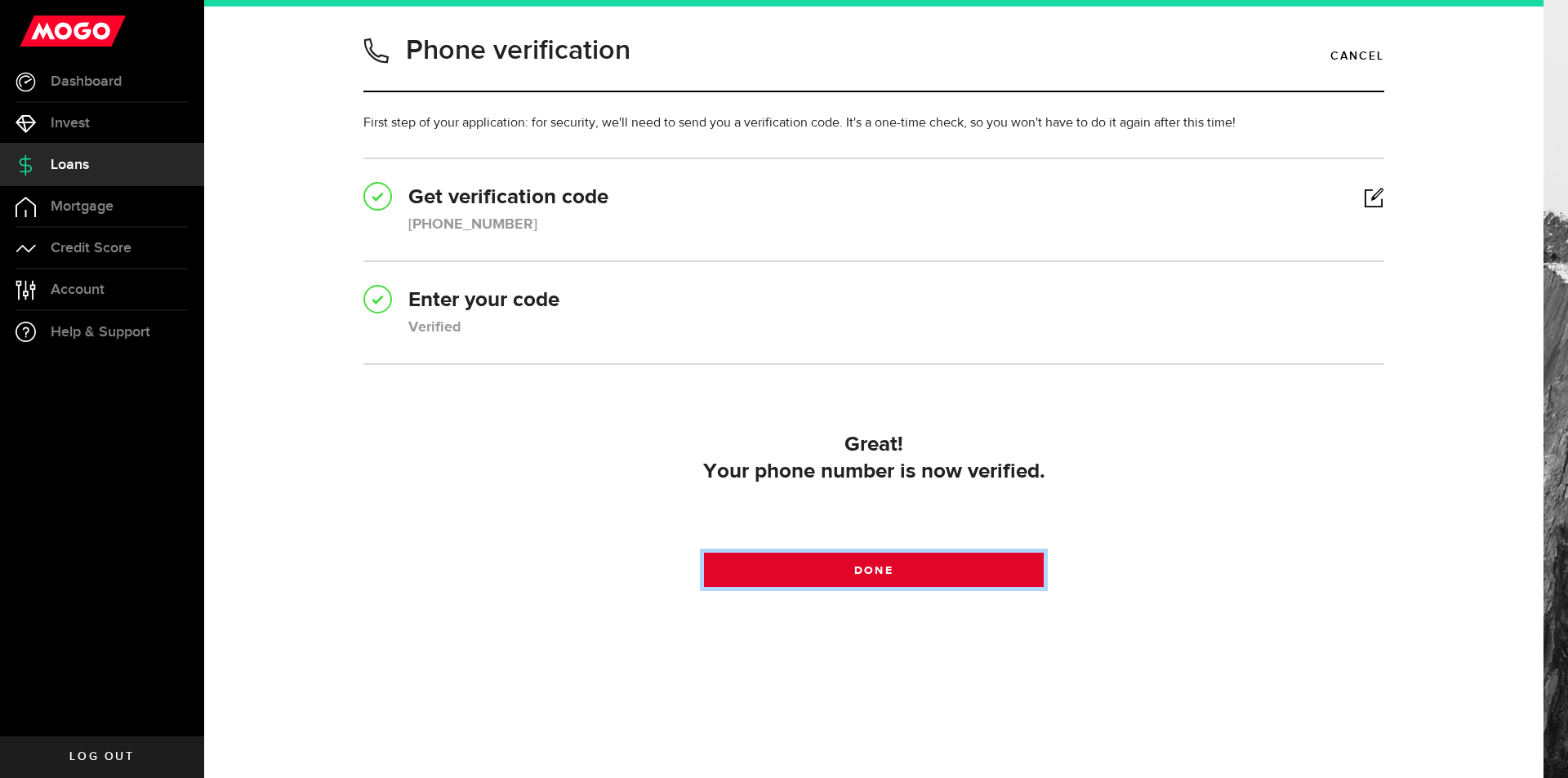
click at [856, 572] on span "Done" at bounding box center [873, 570] width 39 height 11
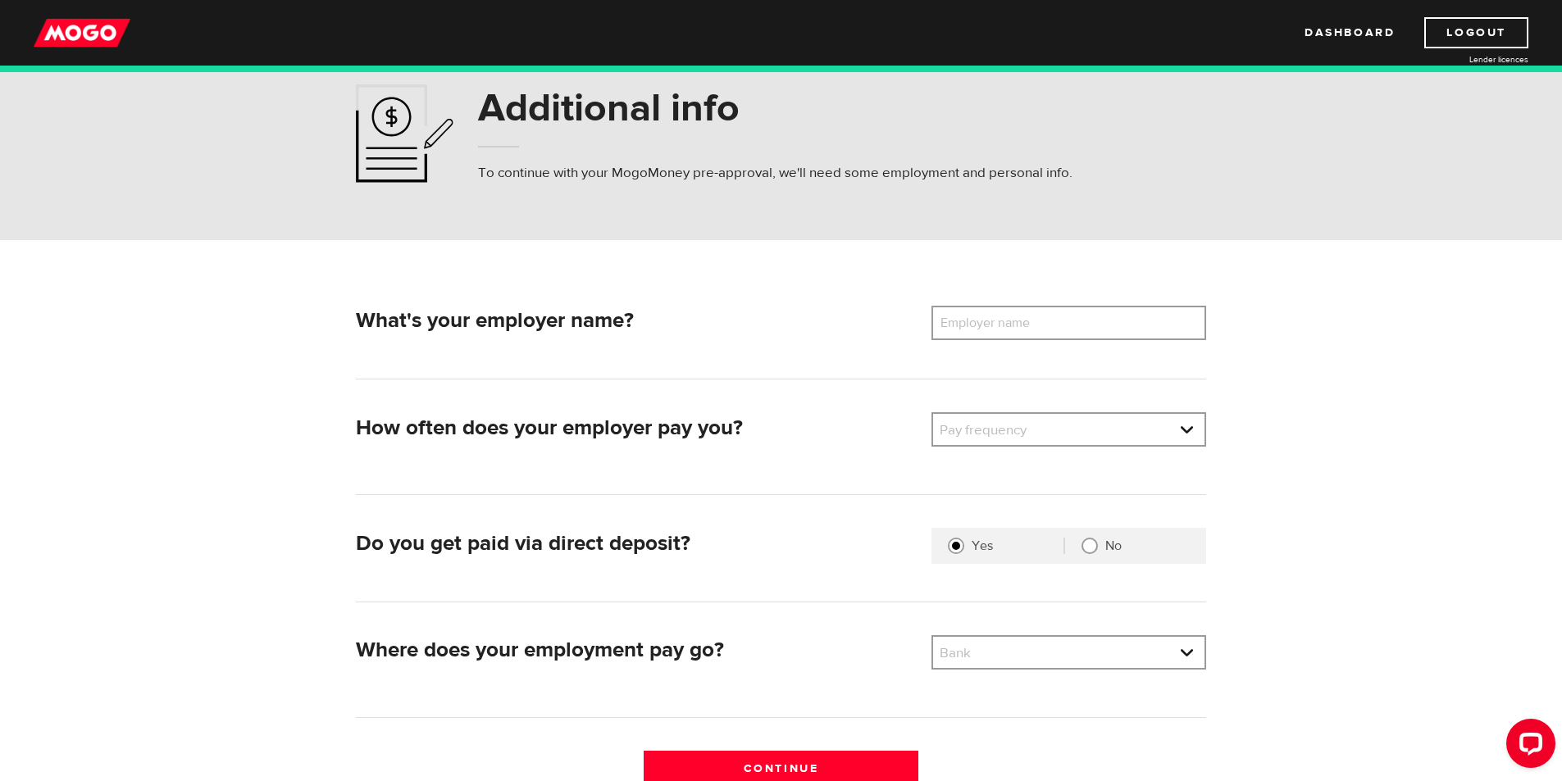
scroll to position [82, 0]
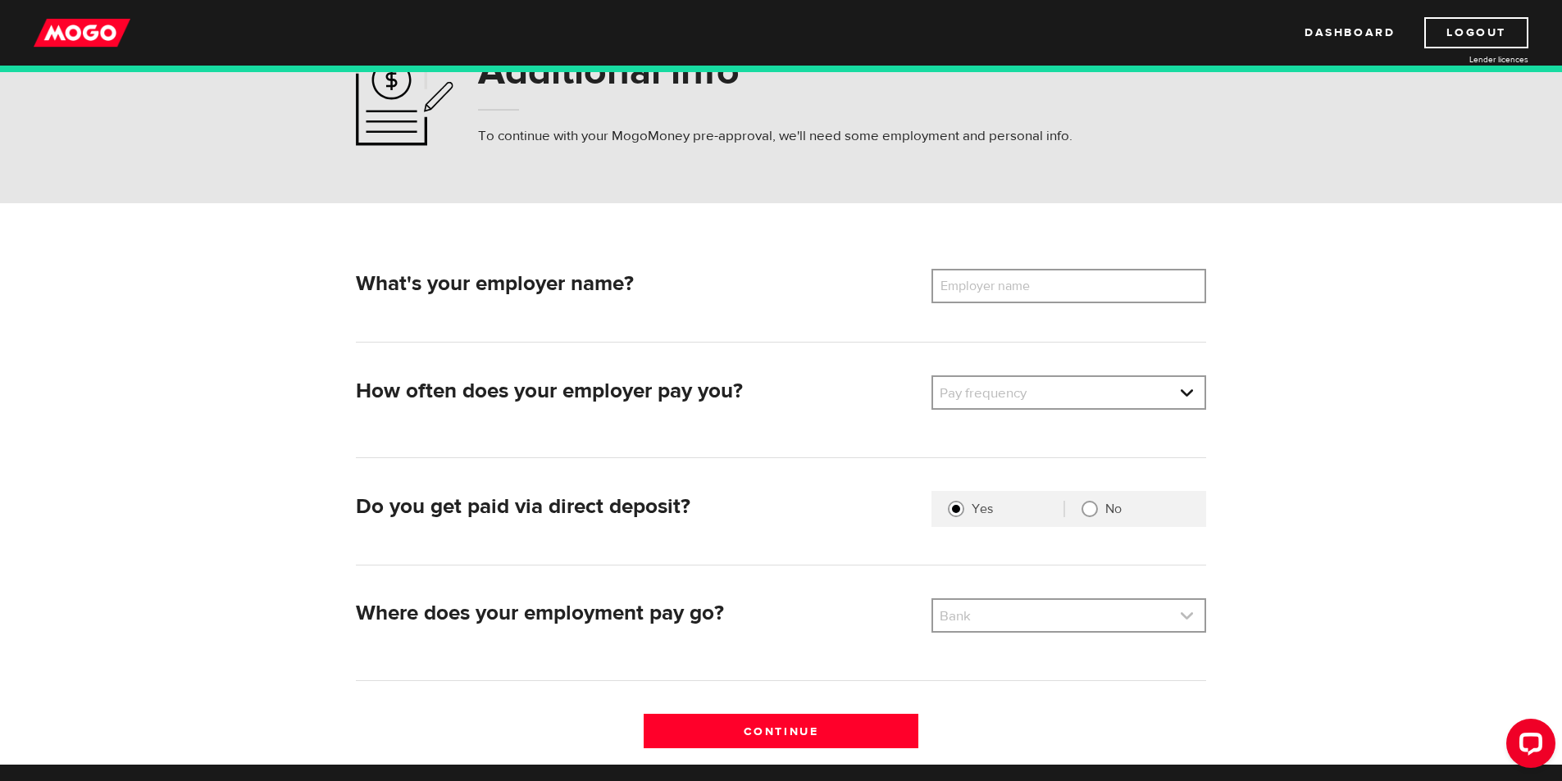
click at [1167, 630] on link at bounding box center [1068, 615] width 271 height 31
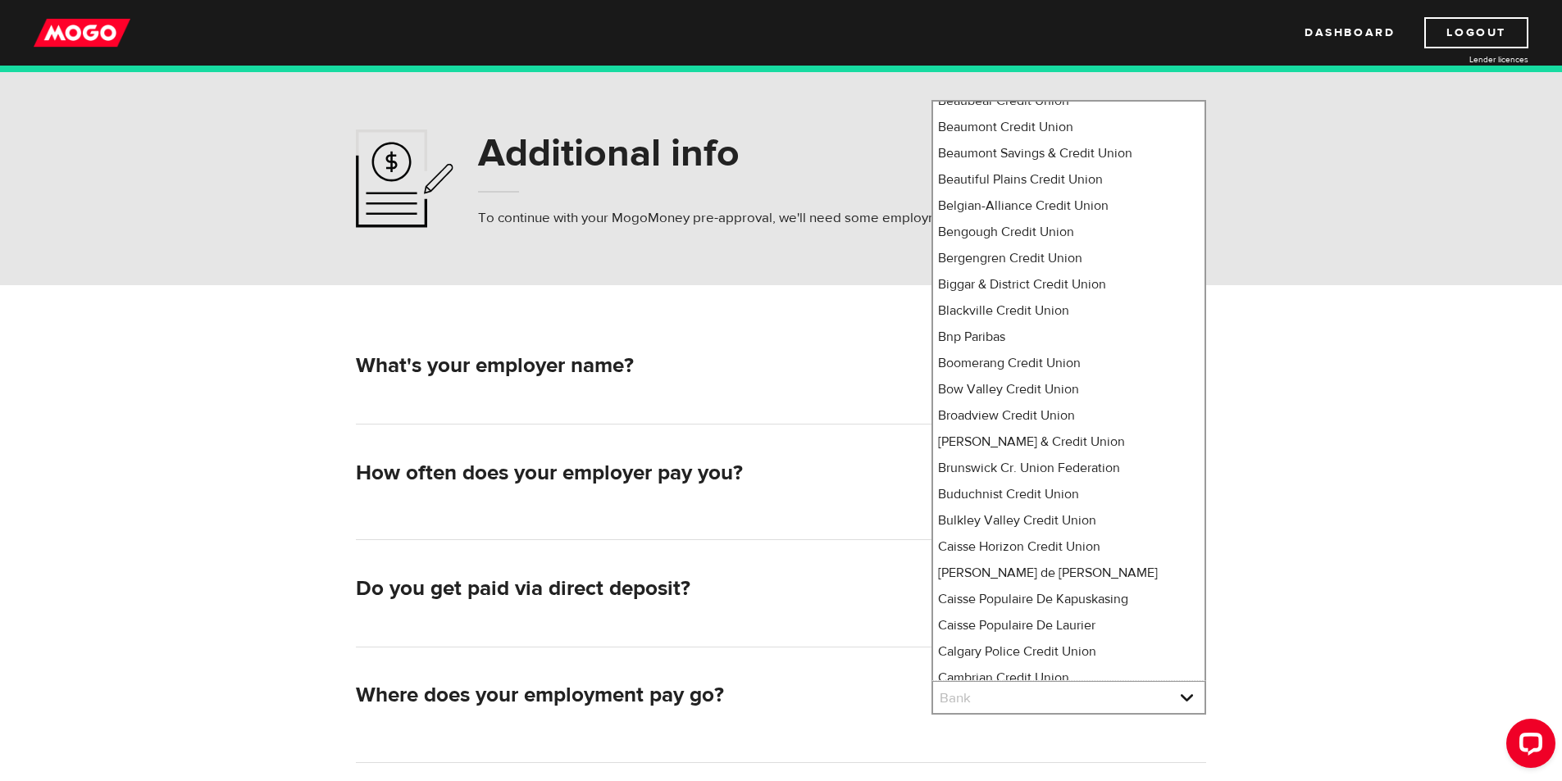
scroll to position [0, 0]
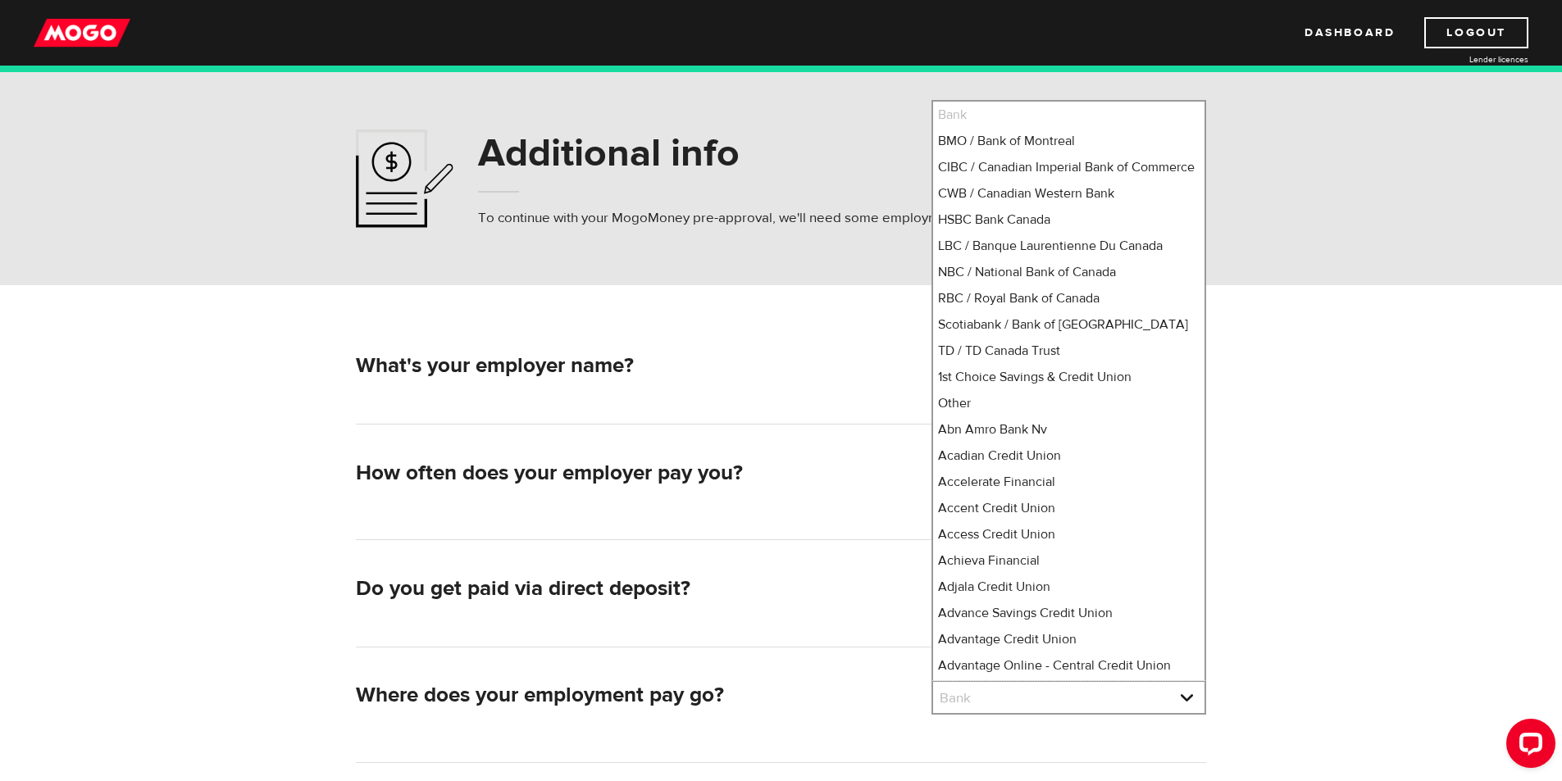
drag, startPoint x: 1022, startPoint y: 117, endPoint x: 954, endPoint y: 117, distance: 68.0
click at [1020, 117] on li "Bank" at bounding box center [1068, 115] width 271 height 26
click at [946, 118] on li "Bank" at bounding box center [1068, 115] width 271 height 26
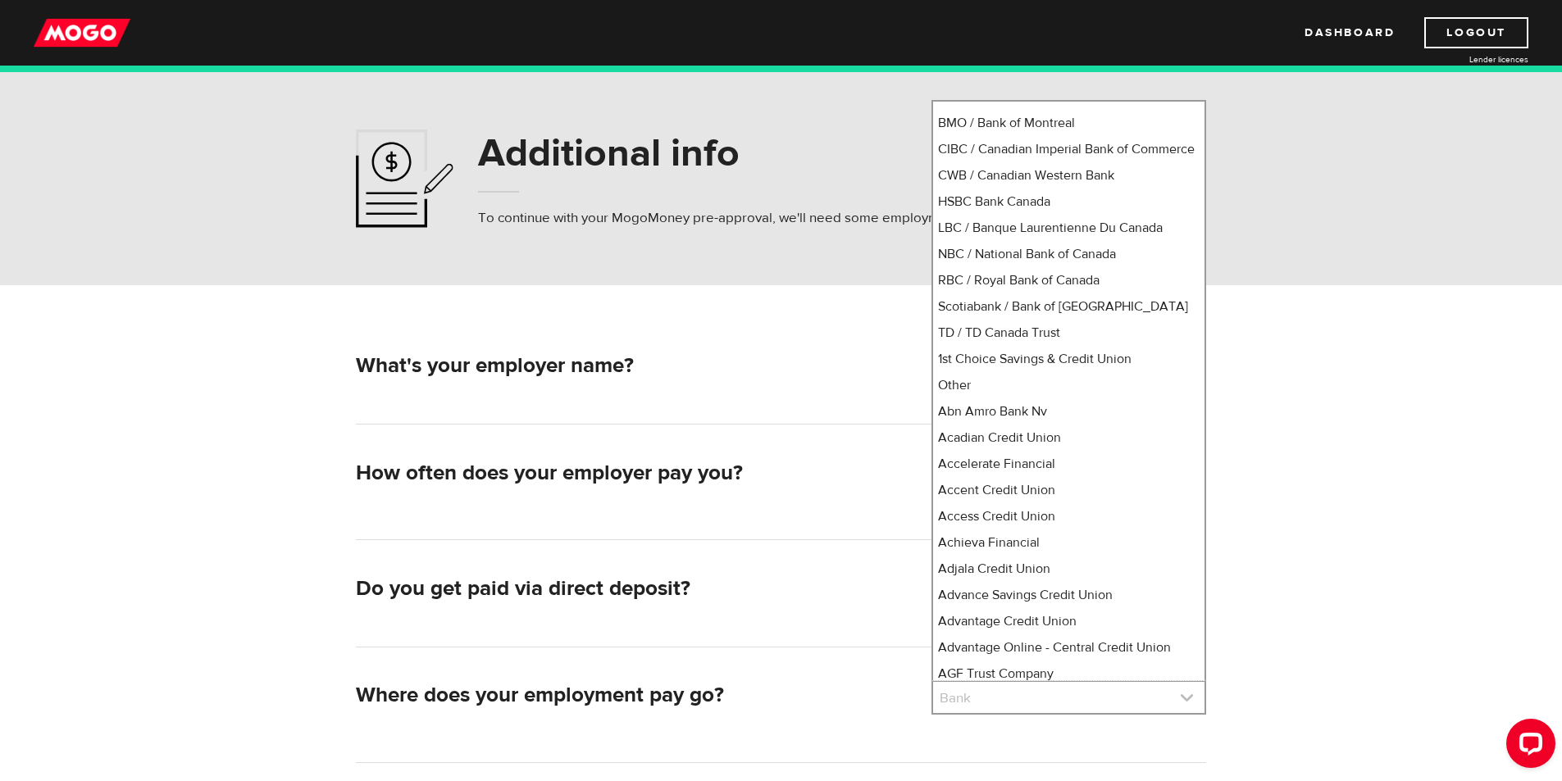
click at [976, 697] on link at bounding box center [1068, 697] width 271 height 31
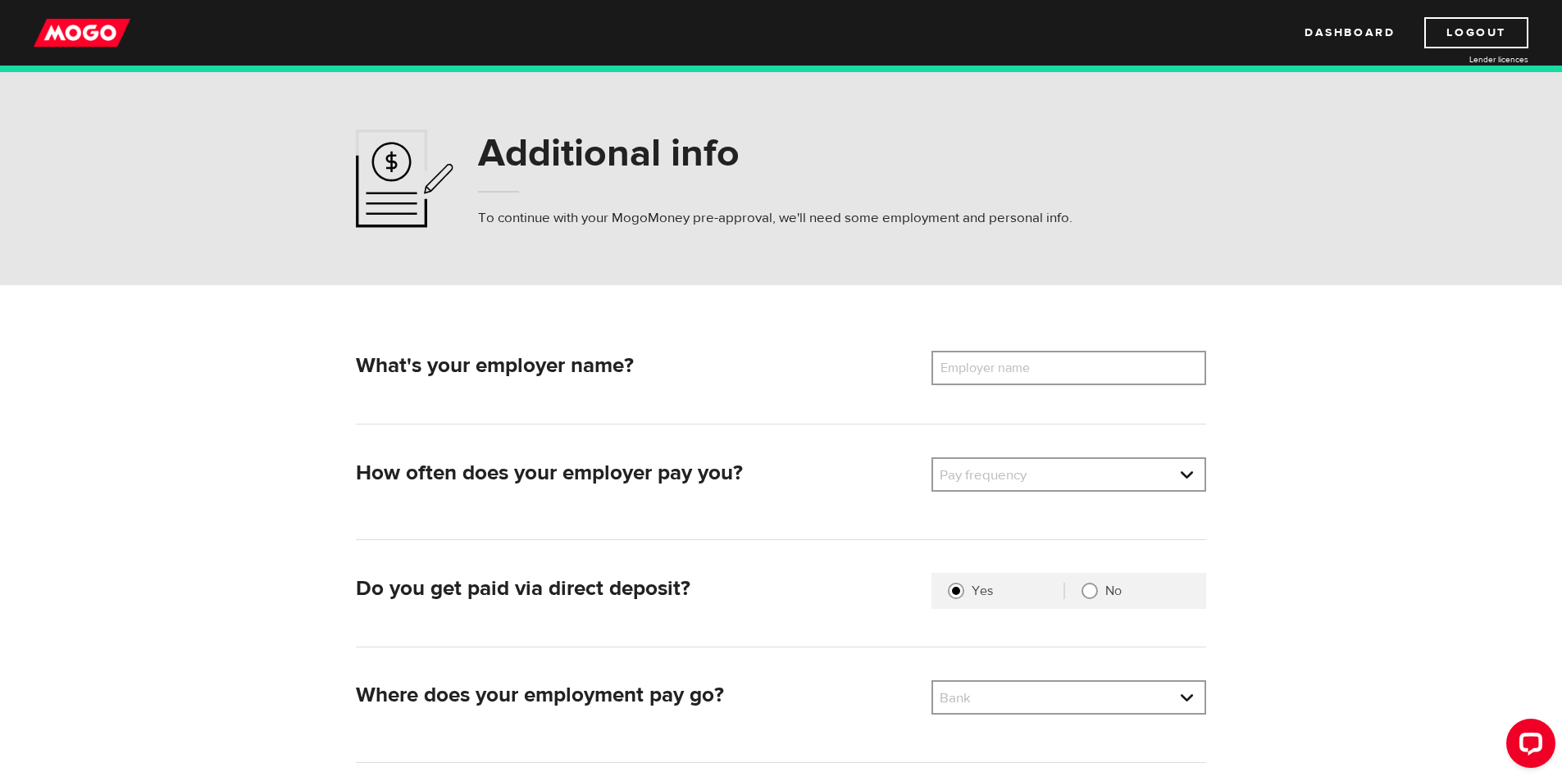
click at [1024, 372] on label "Employer name" at bounding box center [997, 368] width 132 height 34
click at [1024, 372] on input "Employer name" at bounding box center [1068, 368] width 275 height 34
click at [1053, 481] on link at bounding box center [1068, 474] width 271 height 31
click at [994, 560] on li "Bi-Weekly" at bounding box center [1068, 556] width 271 height 26
select select "2"
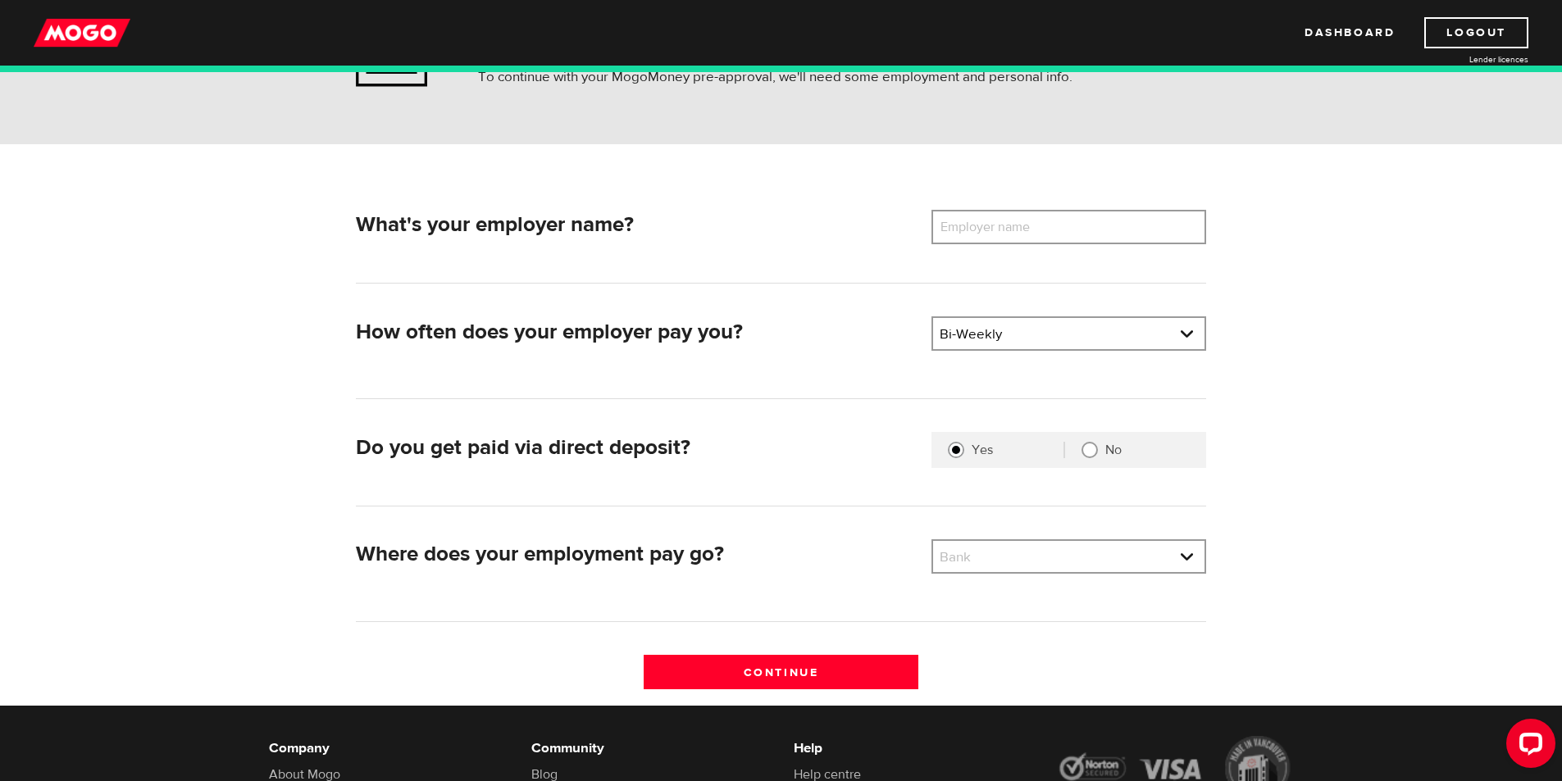
scroll to position [246, 0]
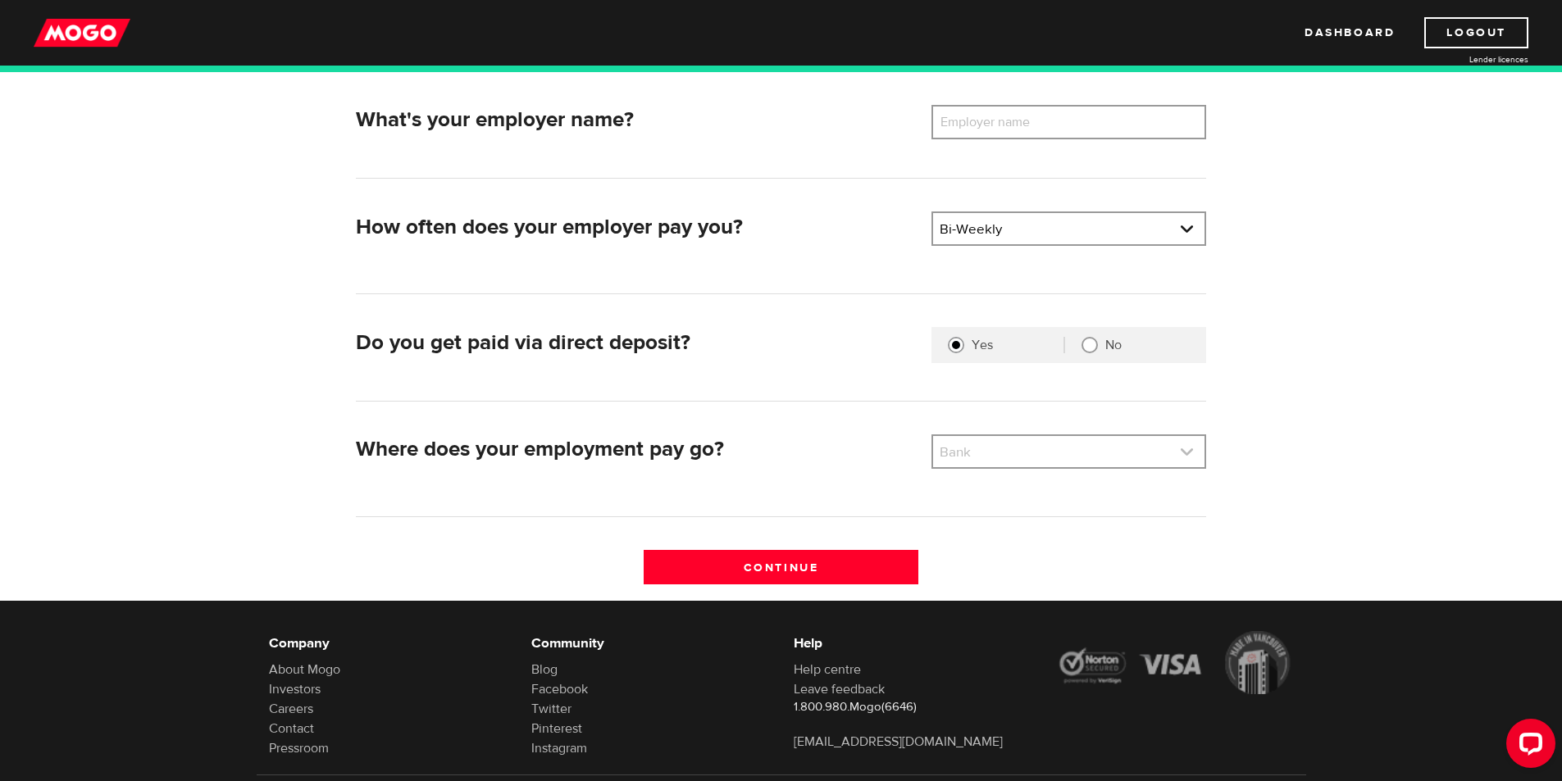
click at [1073, 444] on link at bounding box center [1068, 451] width 271 height 31
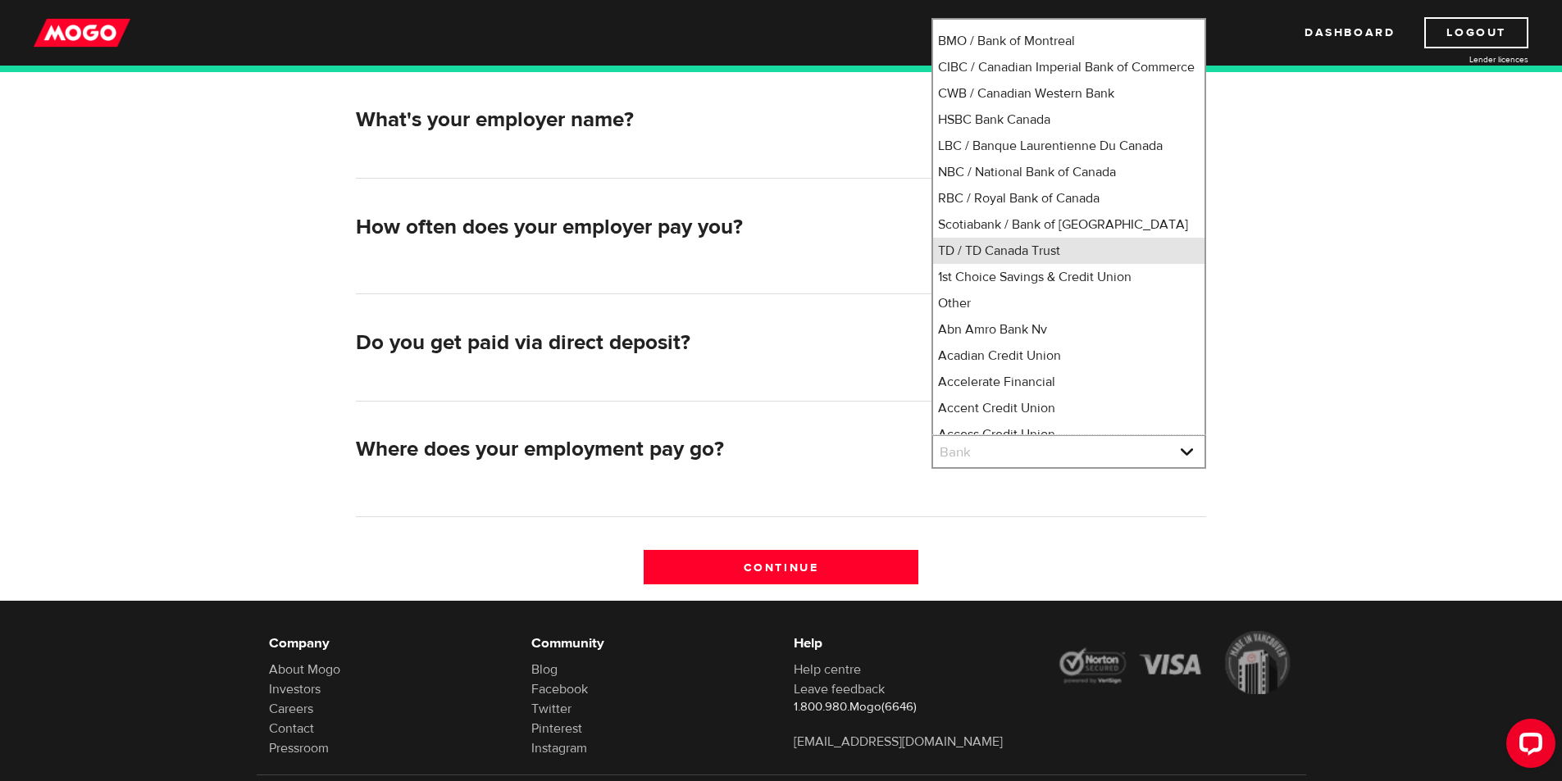
click at [1030, 264] on li "TD / TD Canada Trust" at bounding box center [1068, 251] width 271 height 26
select select "9"
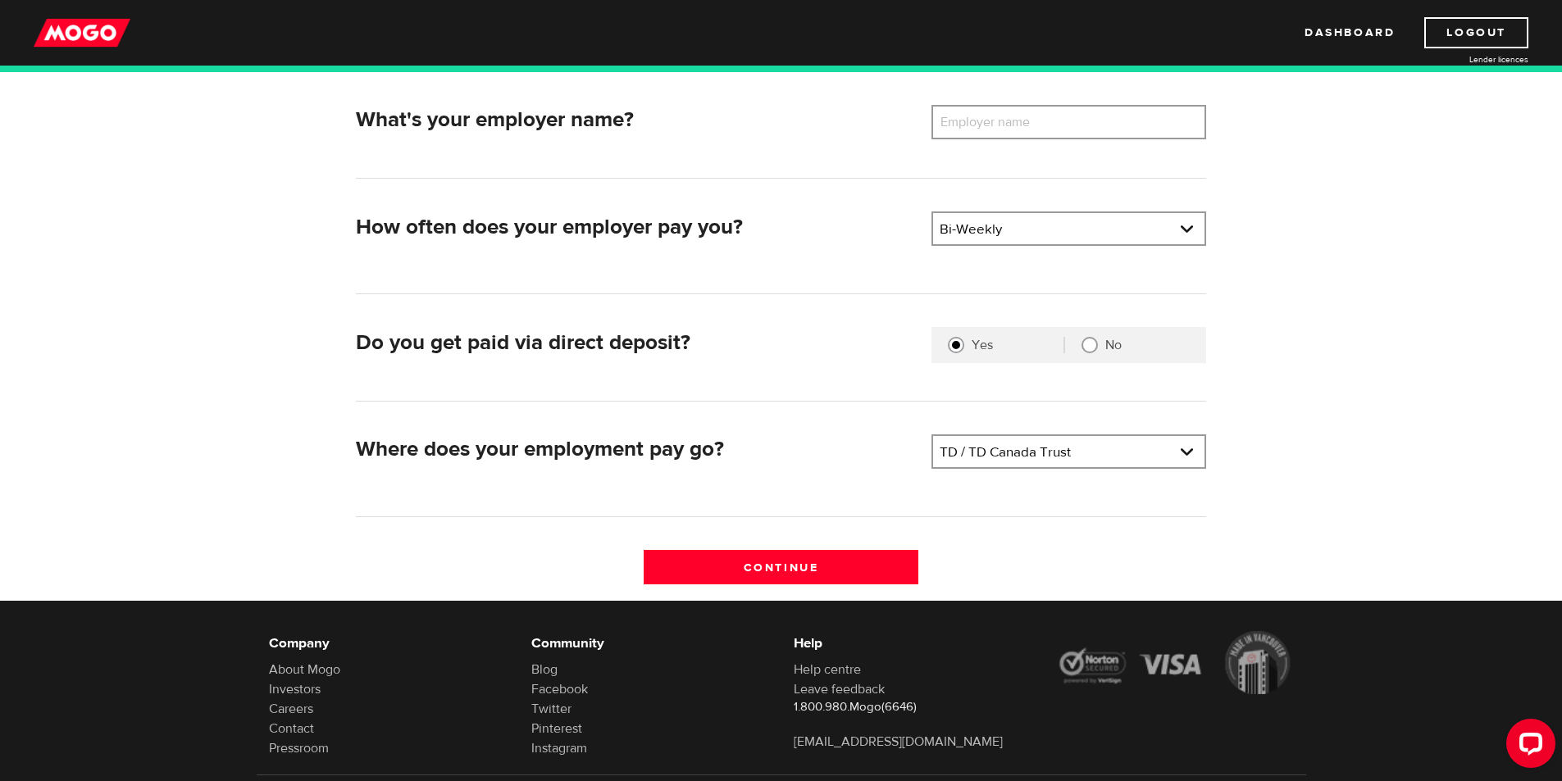
scroll to position [0, 0]
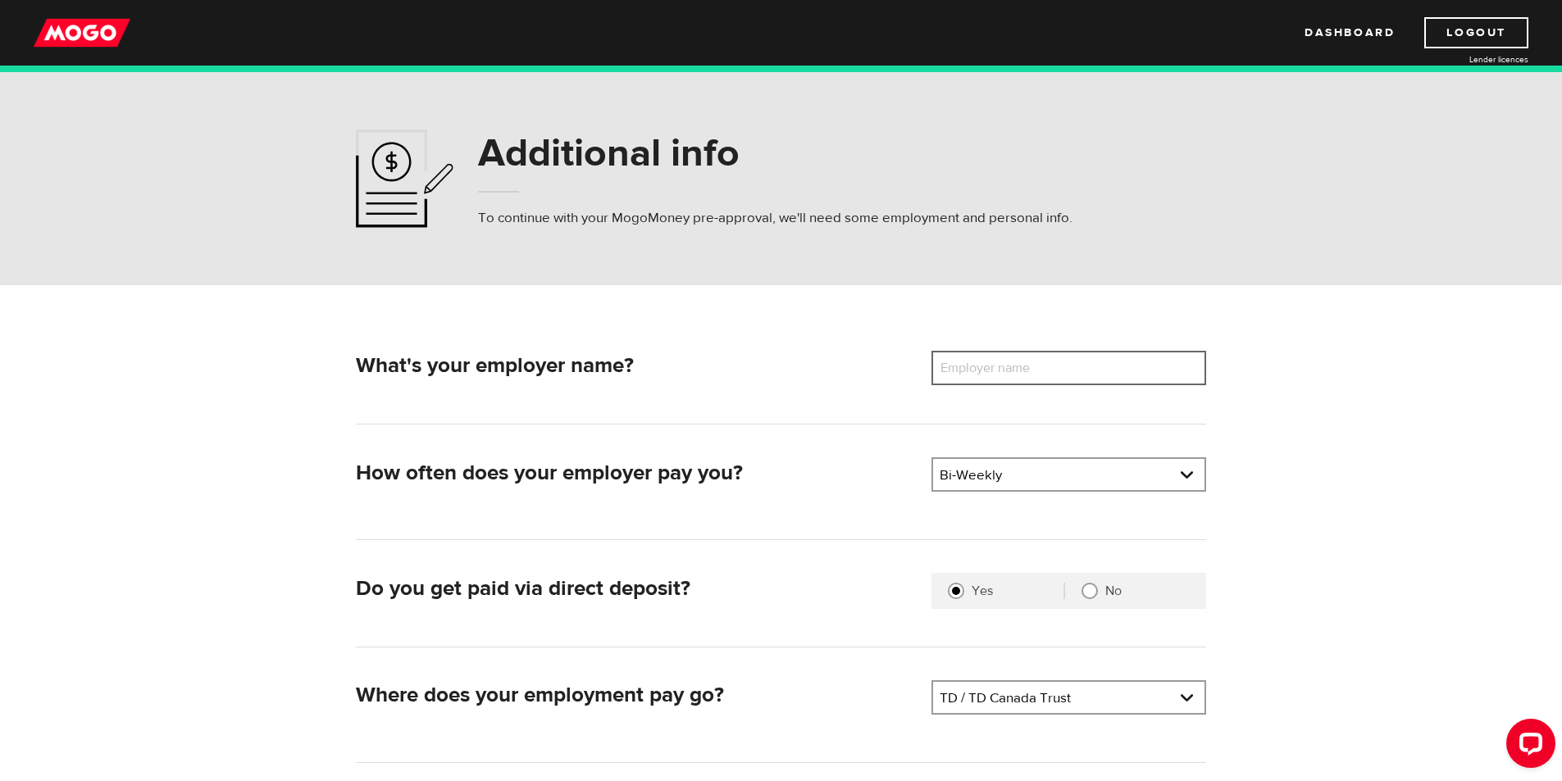
click at [1081, 378] on input "Employer name" at bounding box center [1068, 368] width 275 height 34
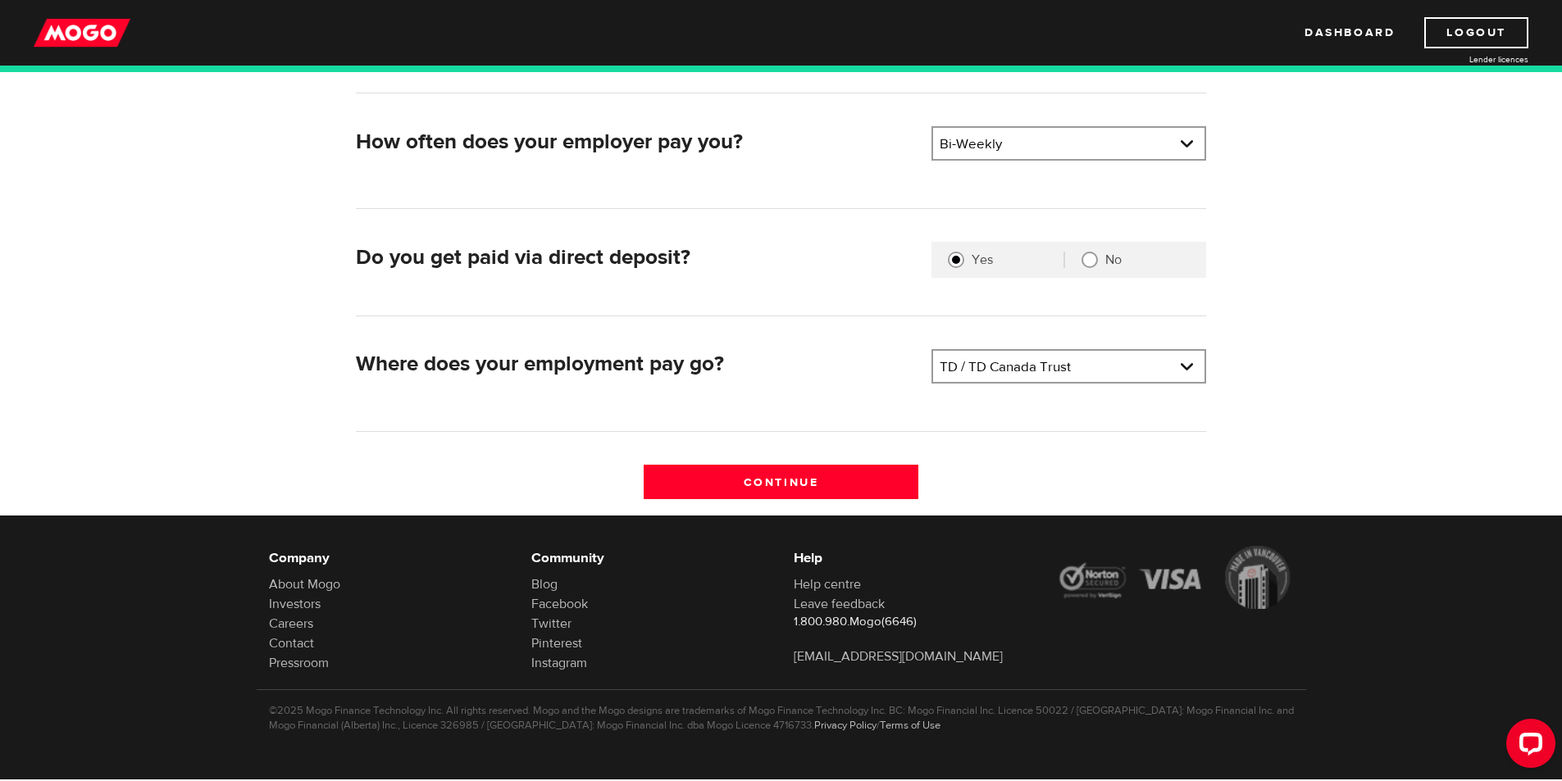
scroll to position [334, 0]
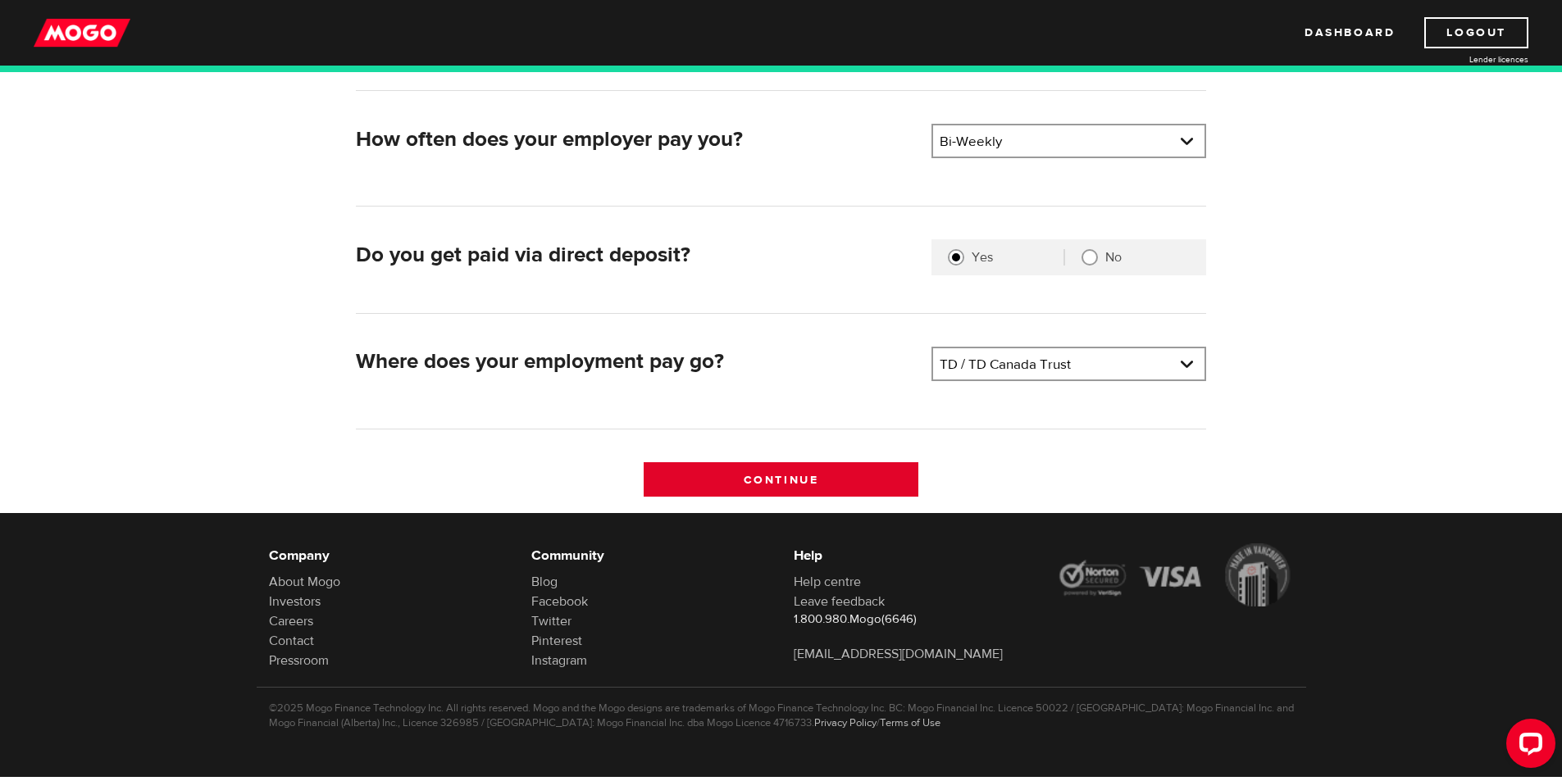
type input "Dallmeier Accounting Professional Corporation"
click at [814, 476] on input "Continue" at bounding box center [780, 479] width 275 height 34
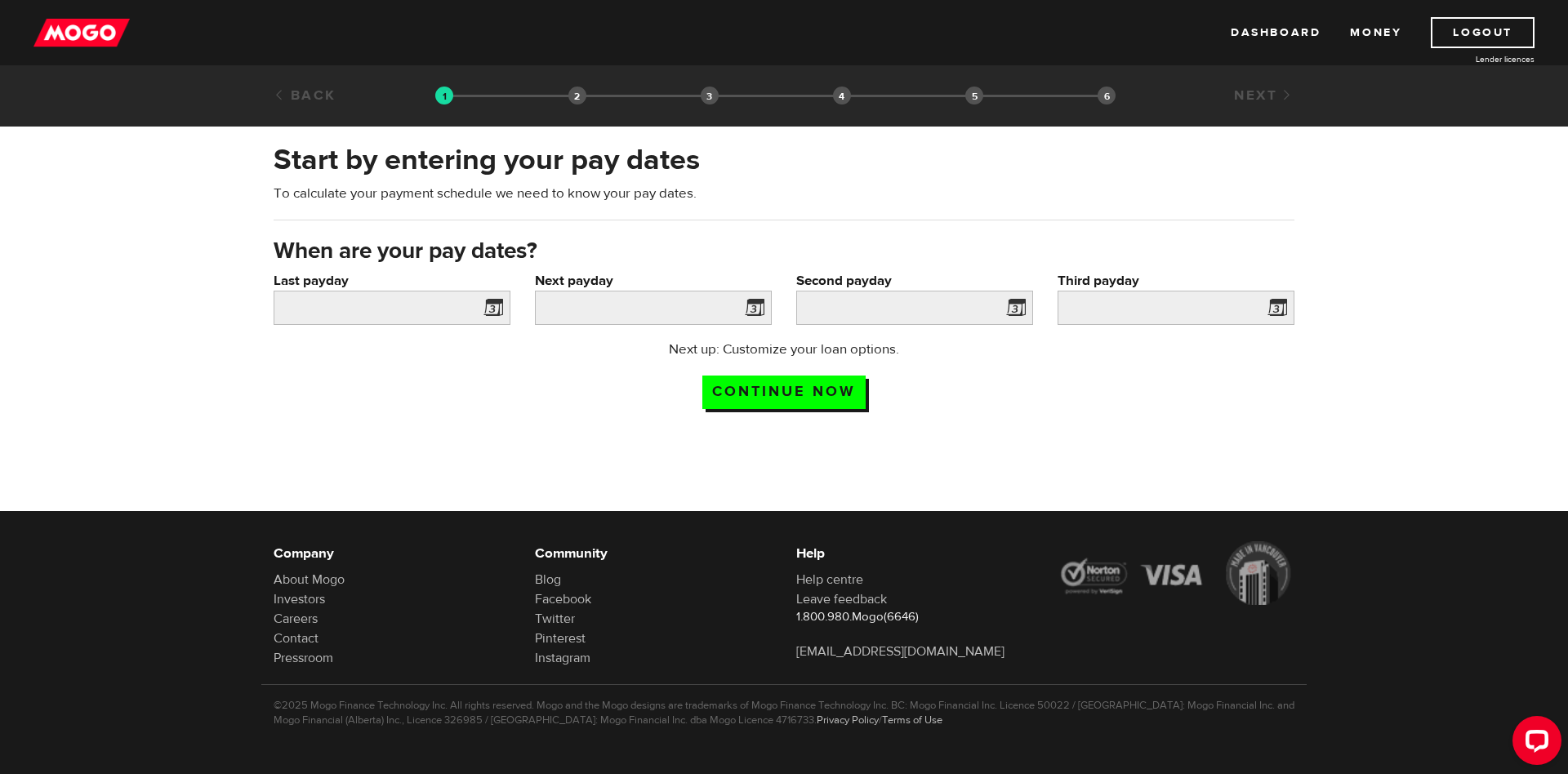
click at [491, 310] on span at bounding box center [490, 310] width 25 height 26
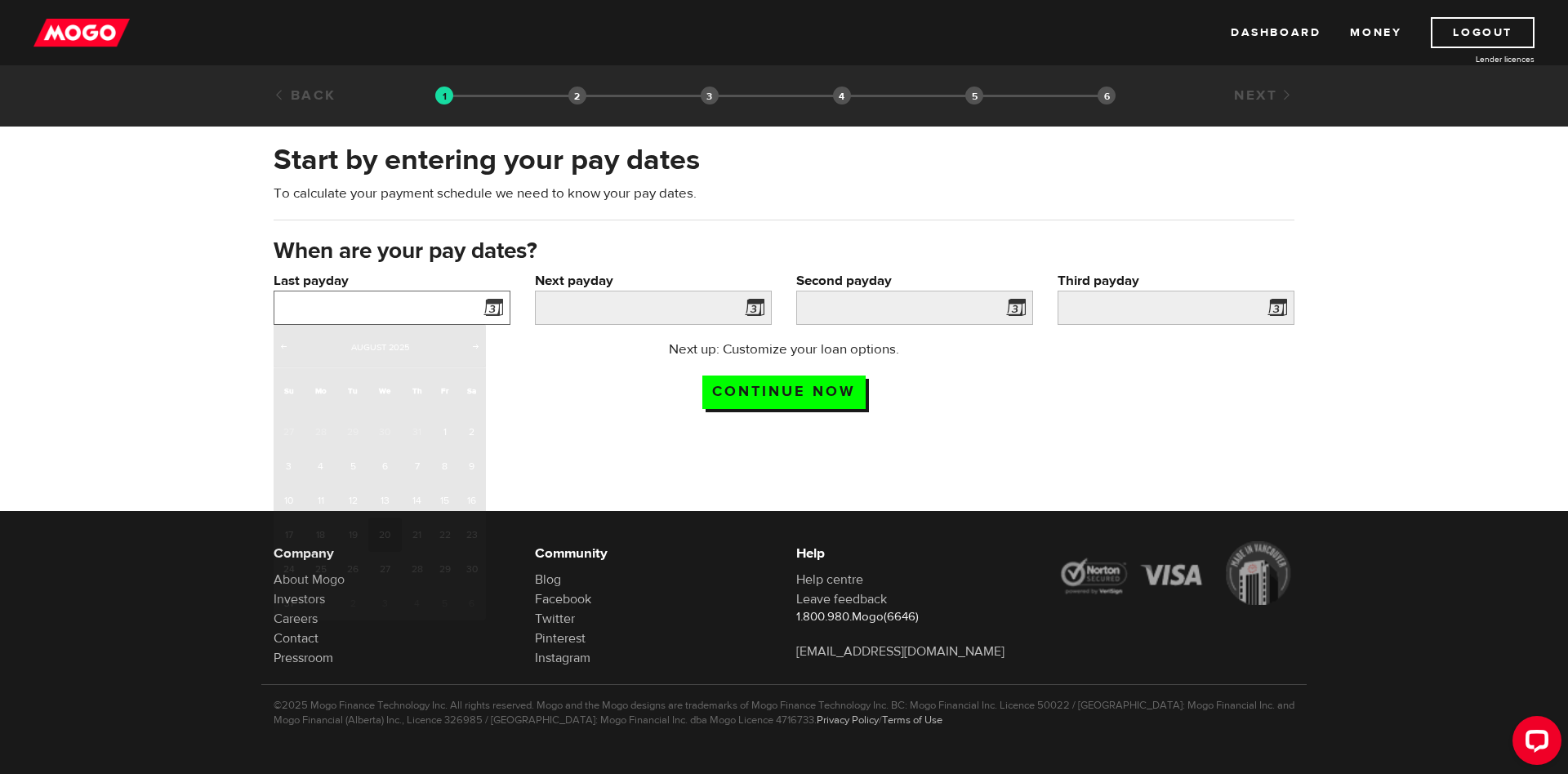
click at [409, 308] on input "Last payday" at bounding box center [392, 308] width 237 height 34
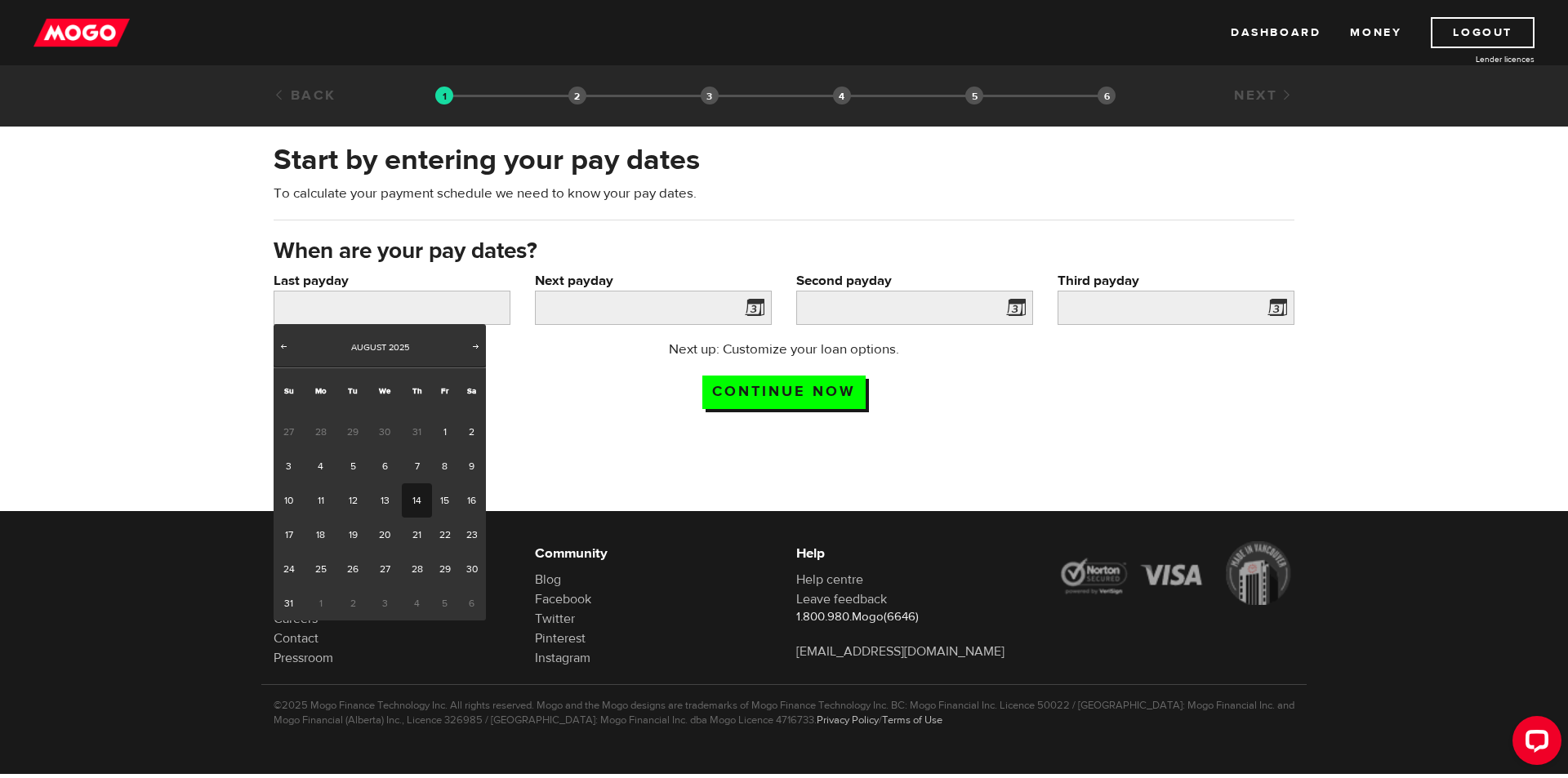
click at [412, 506] on link "14" at bounding box center [416, 500] width 30 height 34
type input "2025/08/14"
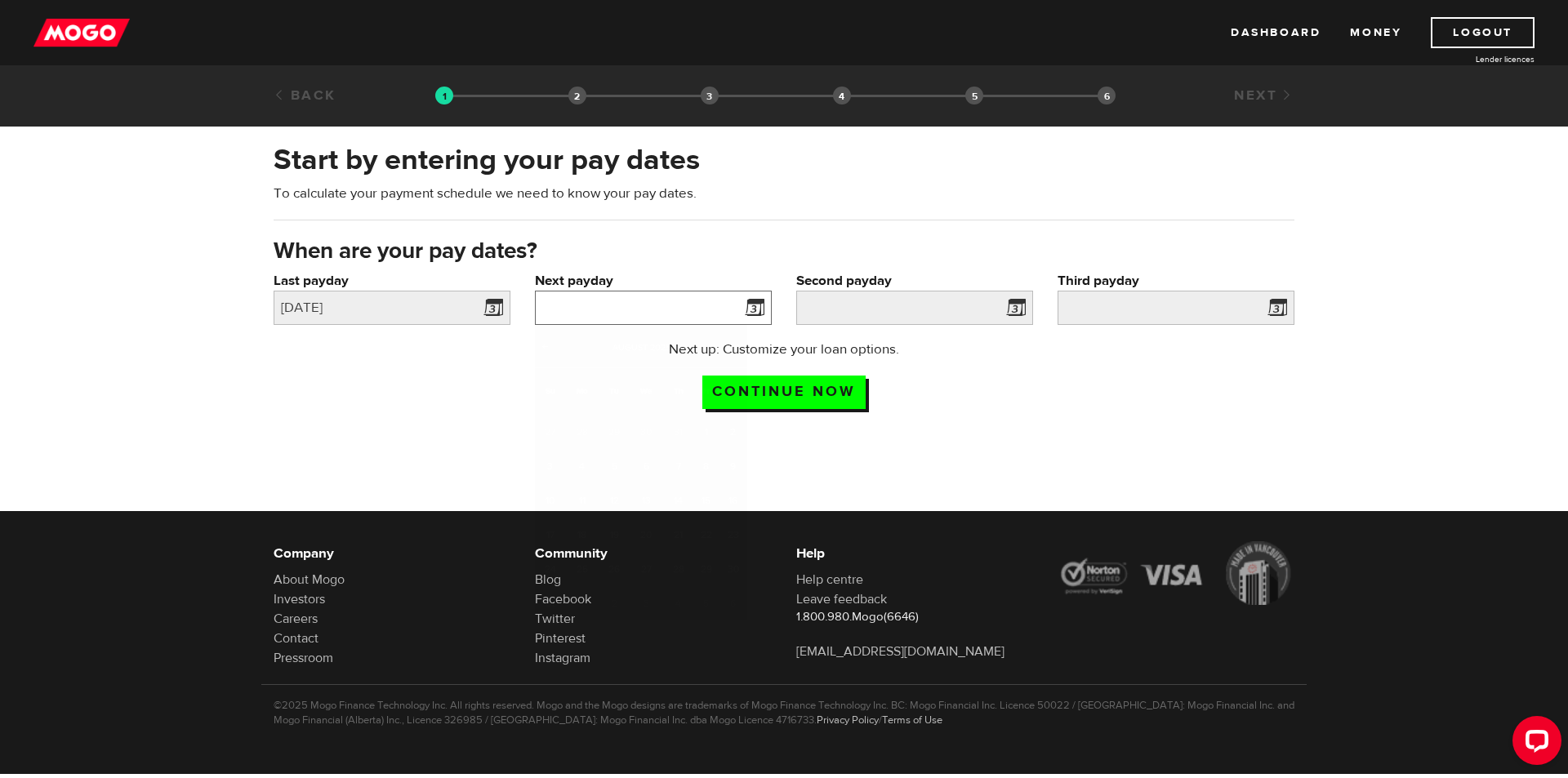
click at [680, 310] on input "Next payday" at bounding box center [653, 308] width 237 height 34
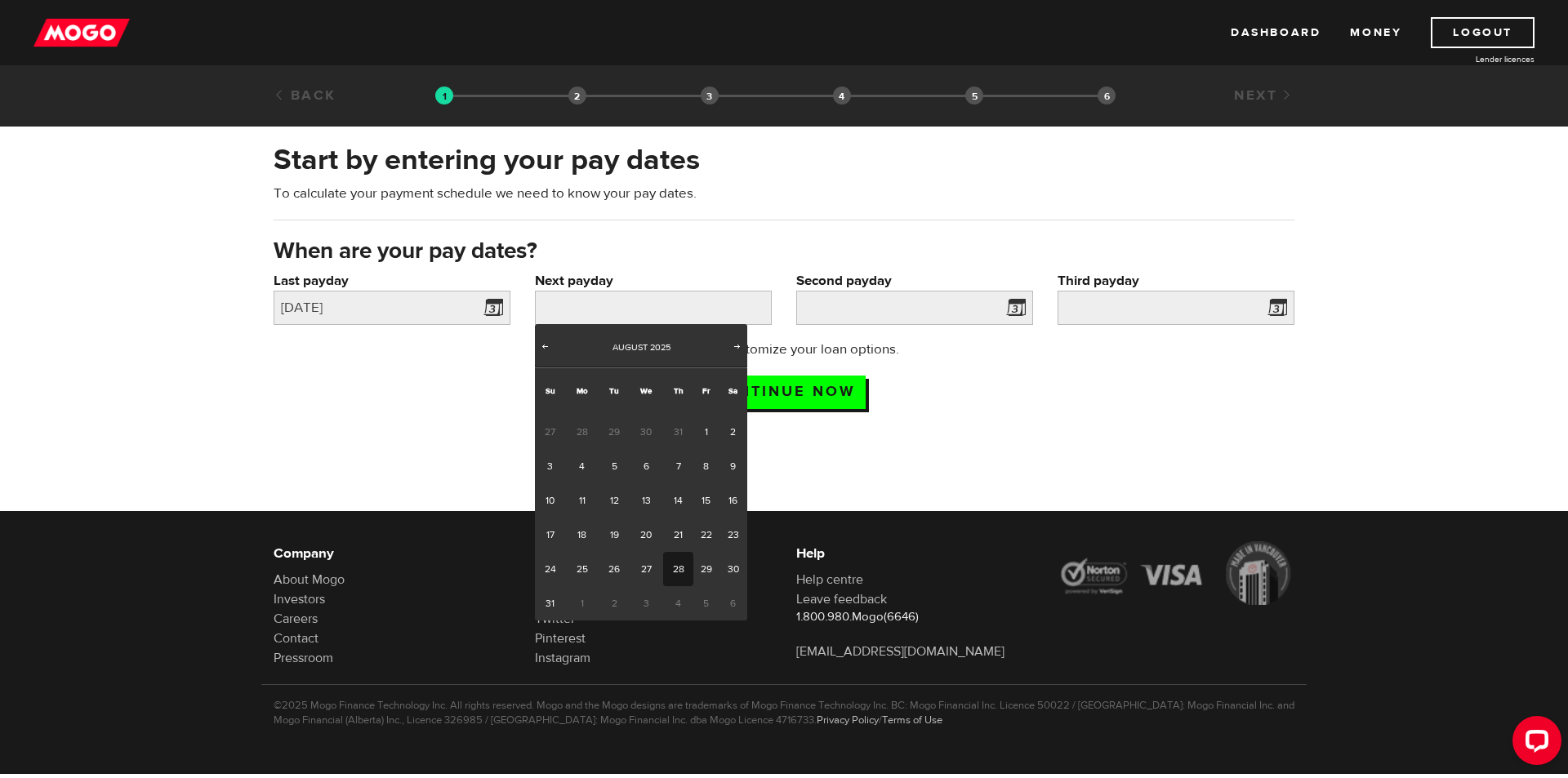
click at [672, 567] on link "28" at bounding box center [678, 569] width 30 height 34
type input "2025/08/28"
type input "2025/9/11"
type input "2025/9/25"
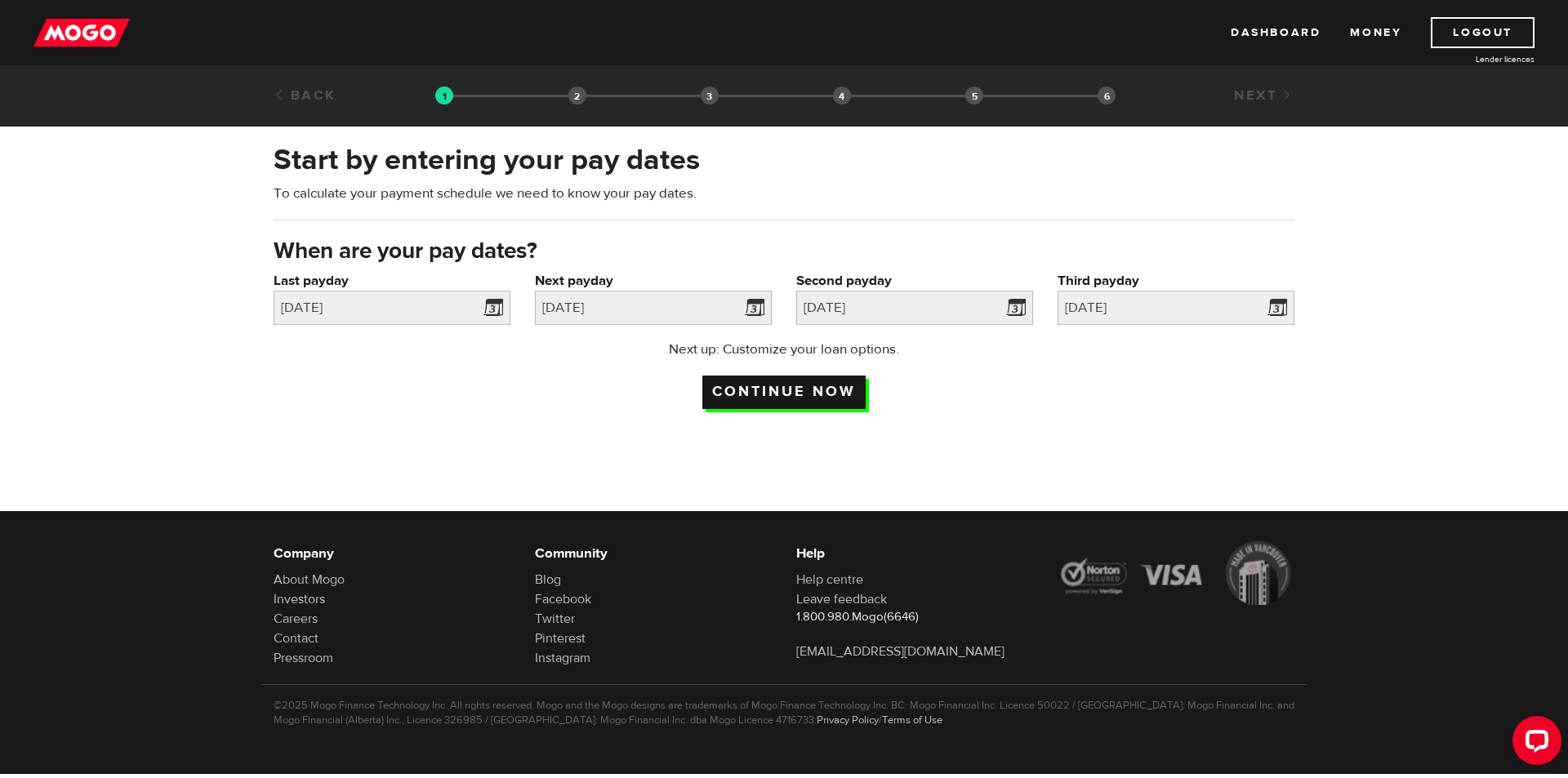
click at [800, 392] on input "Continue now" at bounding box center [784, 392] width 163 height 34
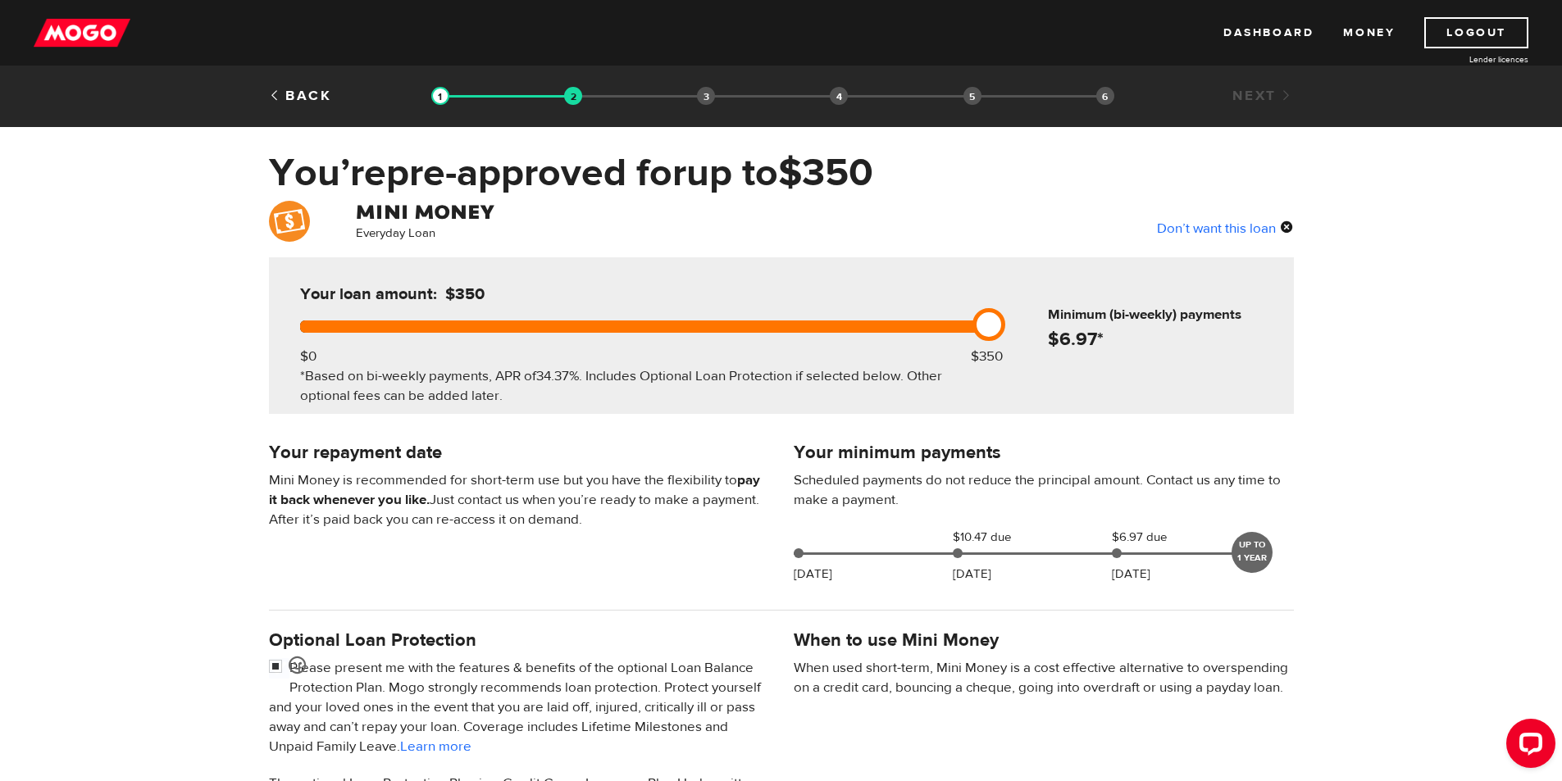
click at [1288, 225] on div "Don’t want this loan" at bounding box center [1225, 227] width 137 height 21
drag, startPoint x: 310, startPoint y: 320, endPoint x: 1024, endPoint y: 334, distance: 714.1
click at [1024, 334] on div "Your loan amount: $400 $0 $350 *Based on bi-weekly payments, APR of 34.37% . In…" at bounding box center [781, 335] width 1025 height 157
click at [1288, 225] on div "Don’t want this loan" at bounding box center [1225, 227] width 137 height 21
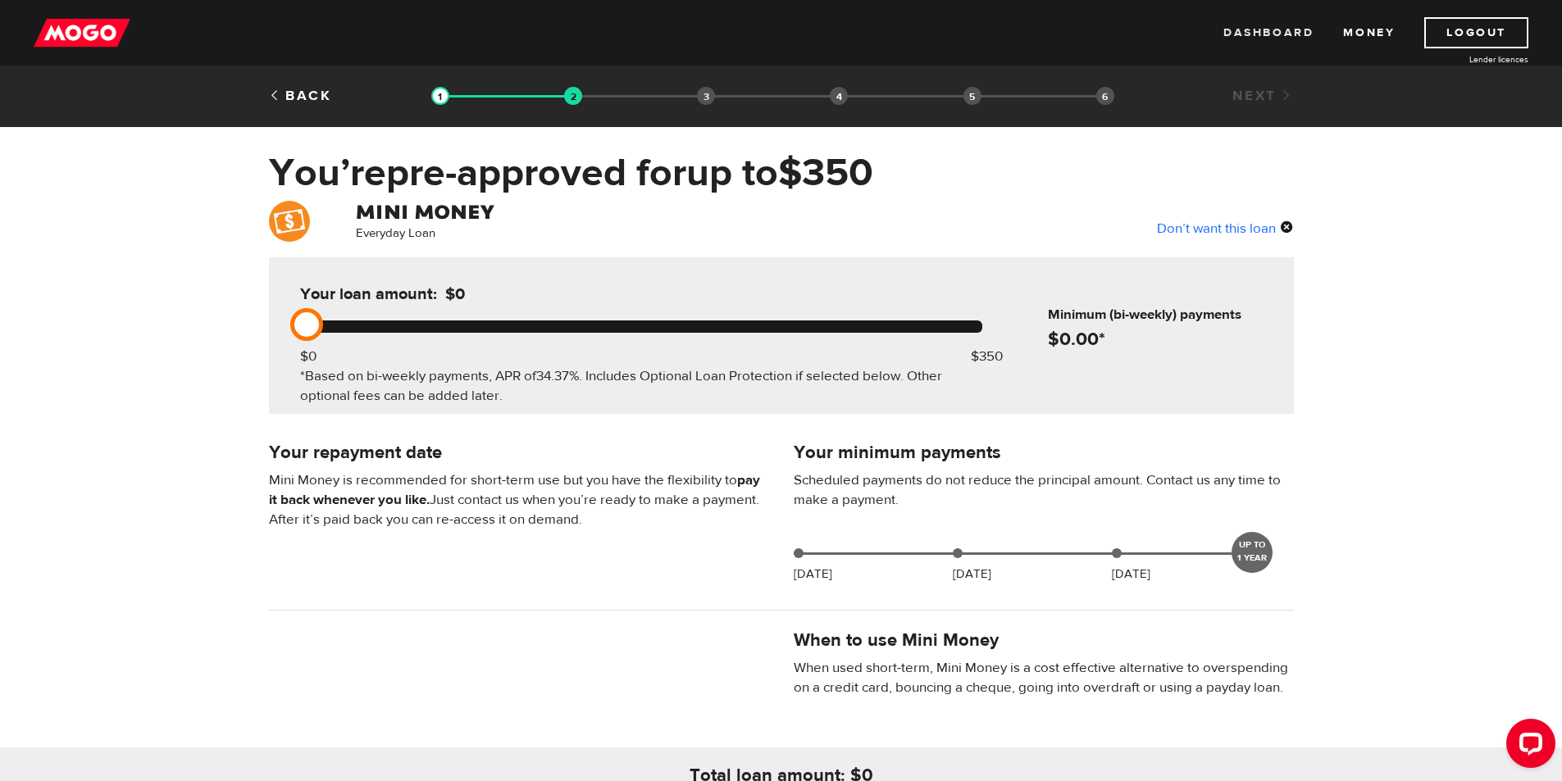
click at [1258, 34] on link "Dashboard" at bounding box center [1268, 32] width 90 height 31
